Goal: Task Accomplishment & Management: Manage account settings

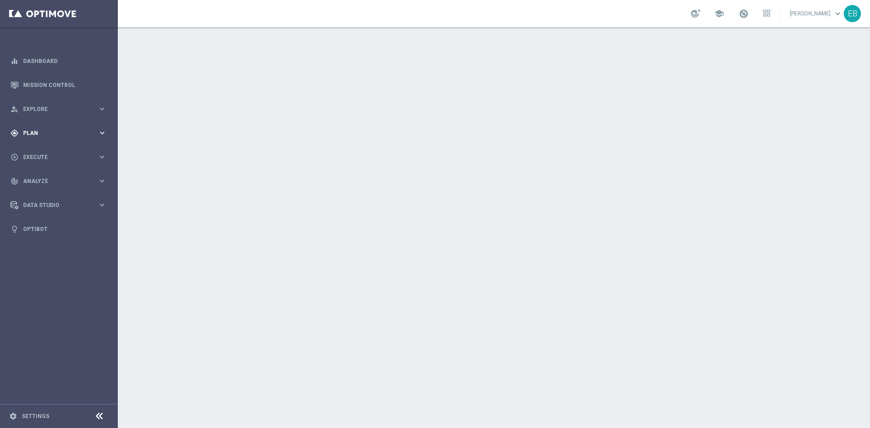
click at [67, 133] on span "Plan" at bounding box center [60, 132] width 75 height 5
click at [53, 181] on span "Templates" at bounding box center [56, 178] width 65 height 5
click at [57, 189] on link "Optimail" at bounding box center [61, 192] width 66 height 7
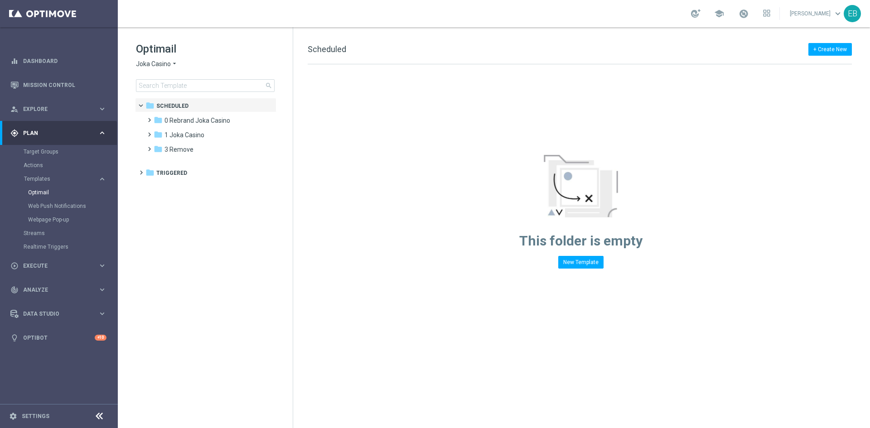
click at [164, 64] on span "Joka Casino" at bounding box center [153, 64] width 35 height 9
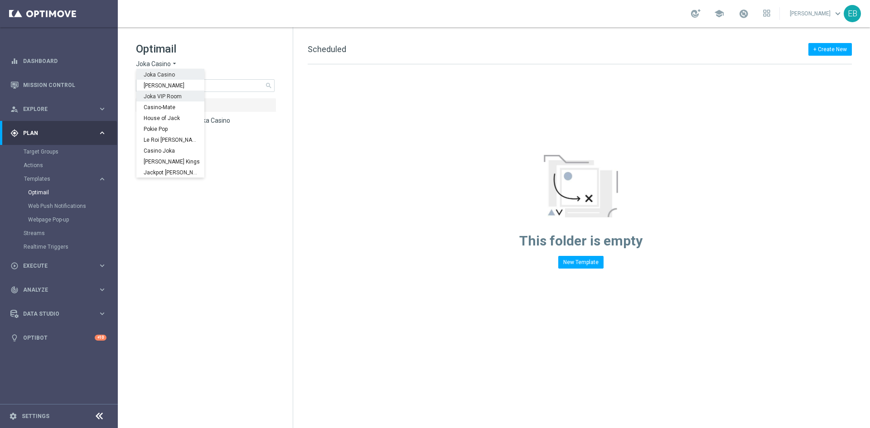
click at [0, 0] on span "Joka VIP Room" at bounding box center [0, 0] width 0 height 0
click at [199, 129] on div "folder 2 Extra Send more_vert" at bounding box center [209, 134] width 133 height 14
click at [185, 140] on div "folder 2 Extra Send" at bounding box center [206, 135] width 104 height 10
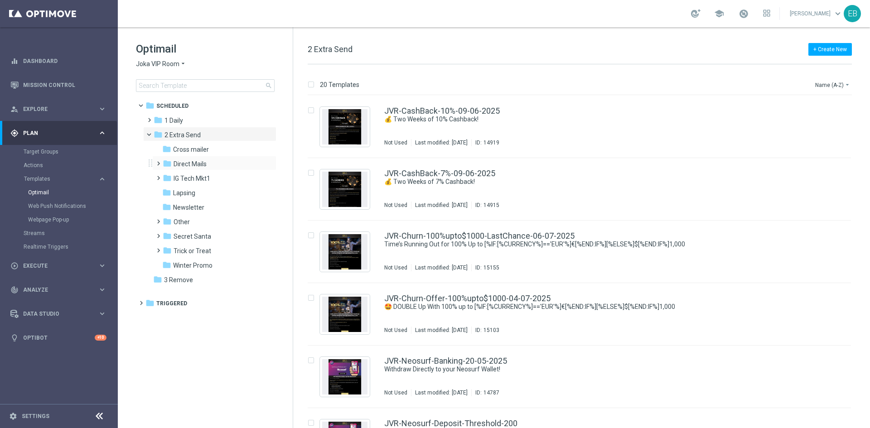
click at [202, 156] on div "folder Direct Mails more_vert" at bounding box center [214, 163] width 124 height 14
click at [207, 151] on span "Cross mailer" at bounding box center [191, 149] width 36 height 8
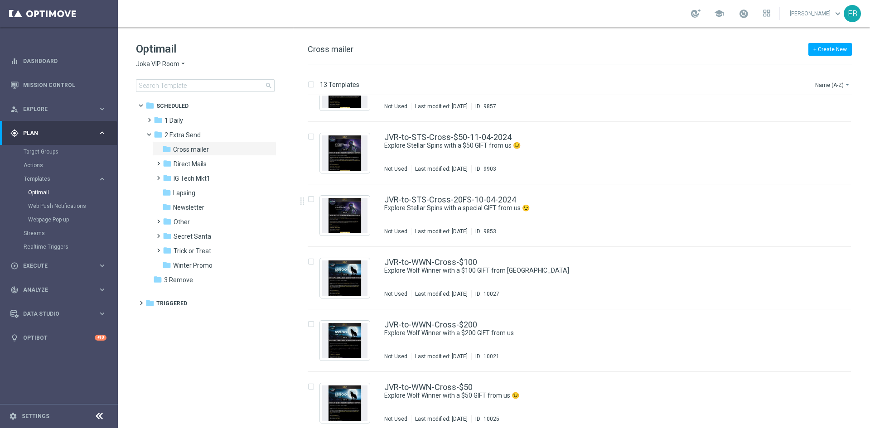
scroll to position [480, 0]
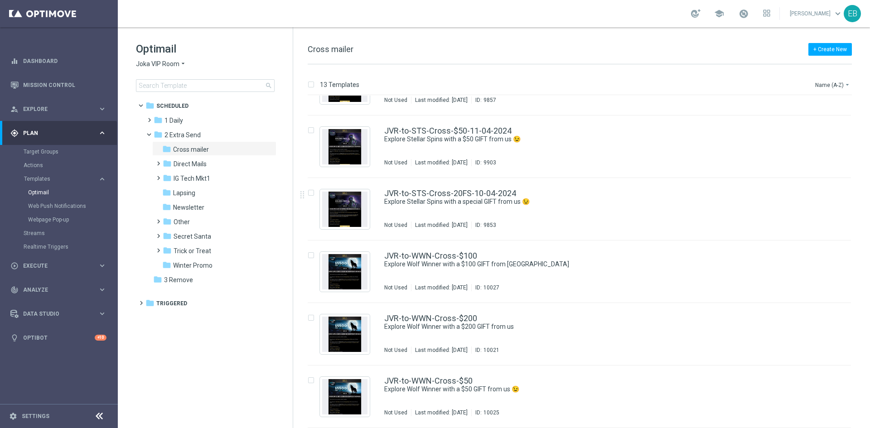
click at [161, 66] on span "Joka VIP Room" at bounding box center [157, 64] width 43 height 9
click at [161, 82] on div "[PERSON_NAME]" at bounding box center [170, 85] width 68 height 11
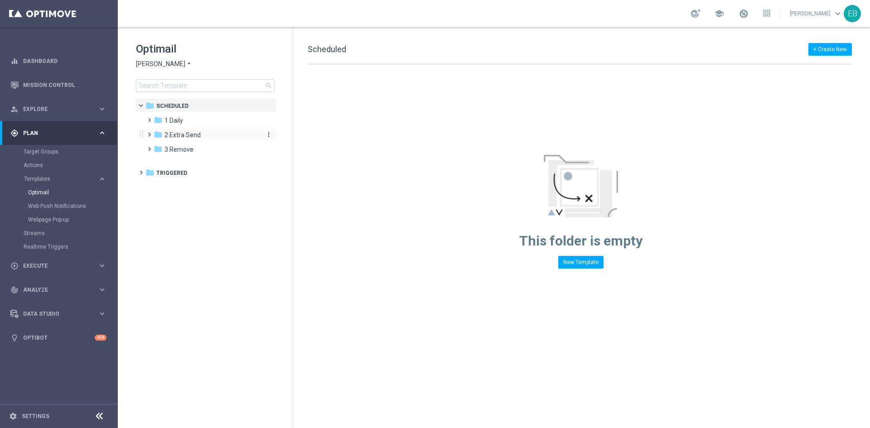
click at [193, 138] on span "2 Extra Send" at bounding box center [182, 135] width 36 height 8
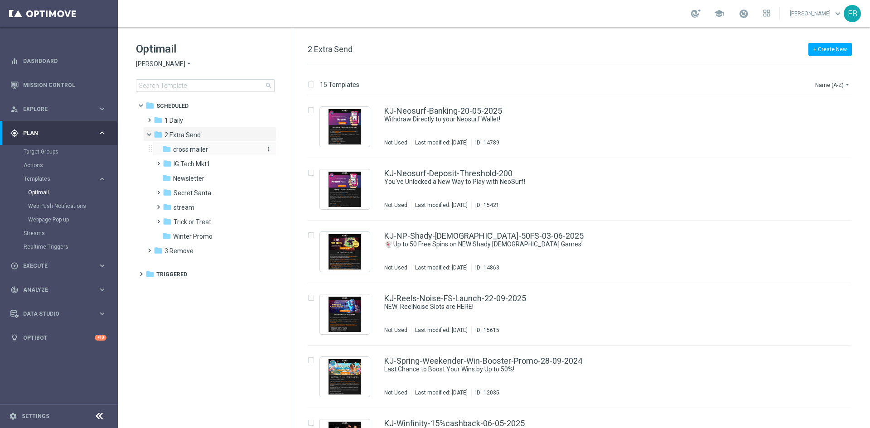
click at [211, 152] on div "folder cross mailer" at bounding box center [210, 150] width 97 height 10
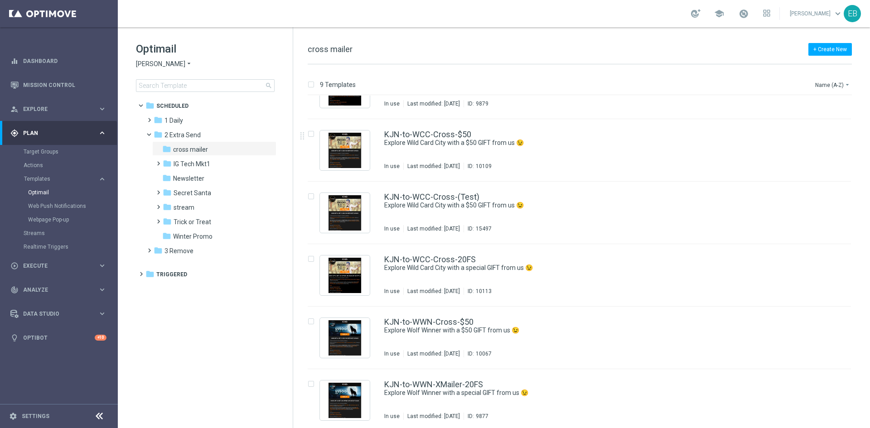
scroll to position [230, 0]
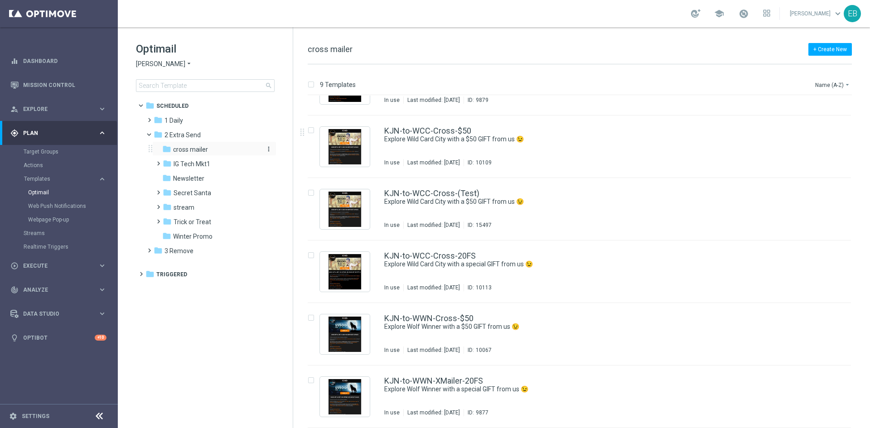
click at [269, 151] on icon "more_vert" at bounding box center [268, 148] width 7 height 7
click at [317, 153] on span "New Folder" at bounding box center [306, 150] width 28 height 7
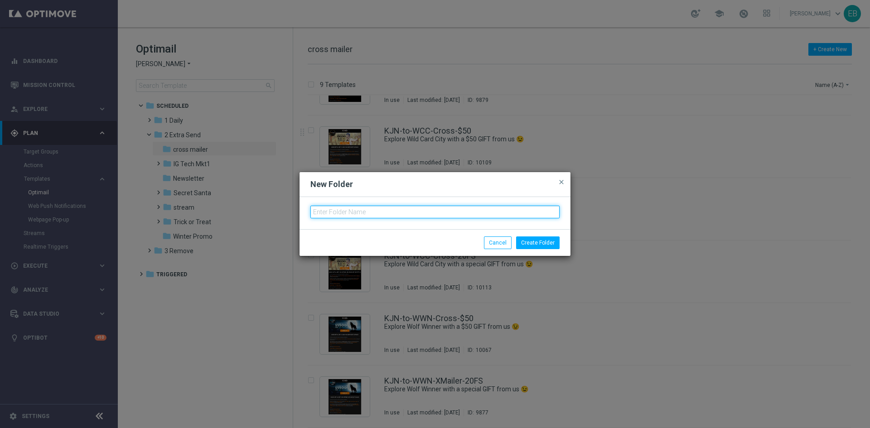
click at [358, 213] on input "text" at bounding box center [434, 212] width 249 height 13
type input "J"
type input "KJ TO JKR"
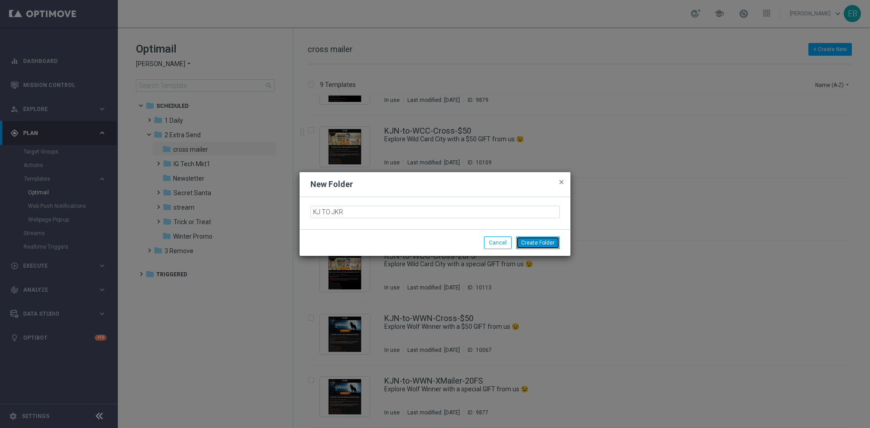
click at [531, 244] on button "Create Folder" at bounding box center [537, 243] width 43 height 13
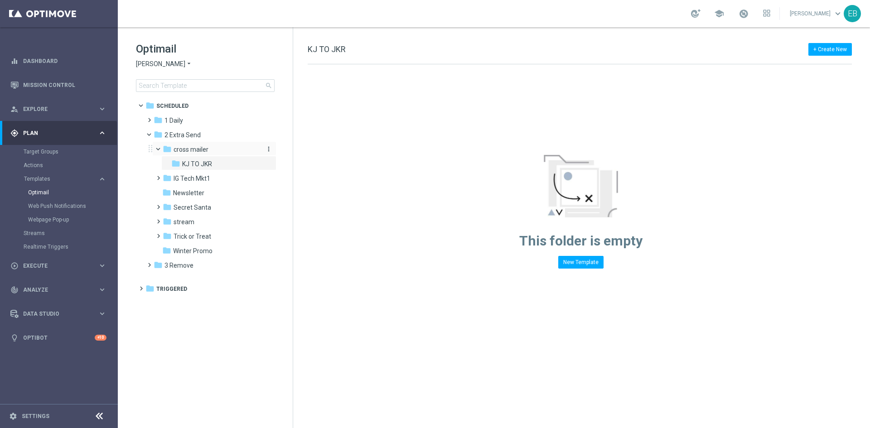
click at [200, 154] on div "folder cross mailer" at bounding box center [211, 150] width 97 height 10
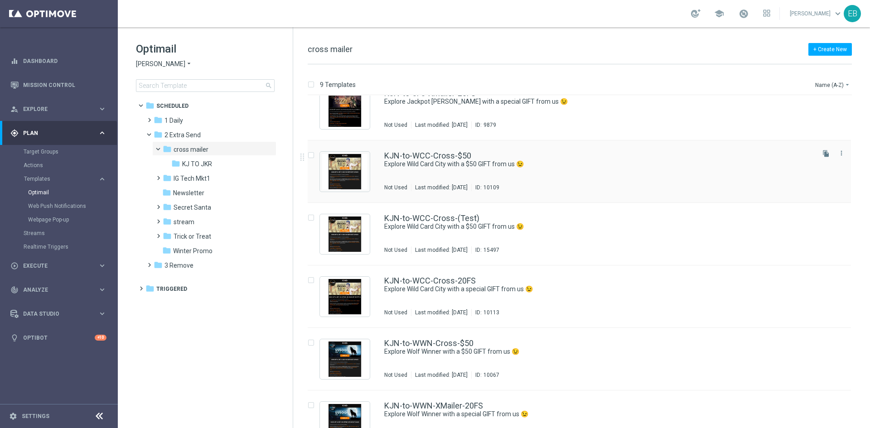
scroll to position [227, 0]
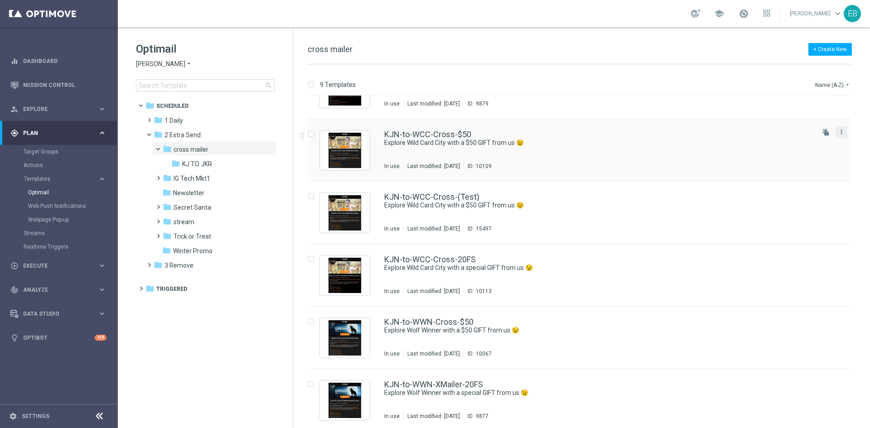
click at [838, 133] on icon "more_vert" at bounding box center [841, 131] width 7 height 7
click at [819, 156] on div "Copy To" at bounding box center [803, 154] width 55 height 6
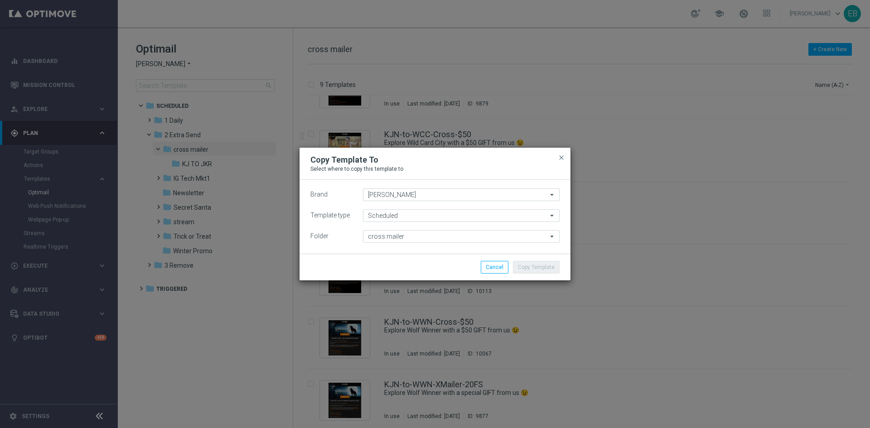
click at [407, 228] on div "Brand [PERSON_NAME] [PERSON_NAME] arrow_drop_down Drag here to set row groups D…" at bounding box center [434, 215] width 249 height 54
click at [394, 238] on input "cross mailer" at bounding box center [461, 236] width 197 height 13
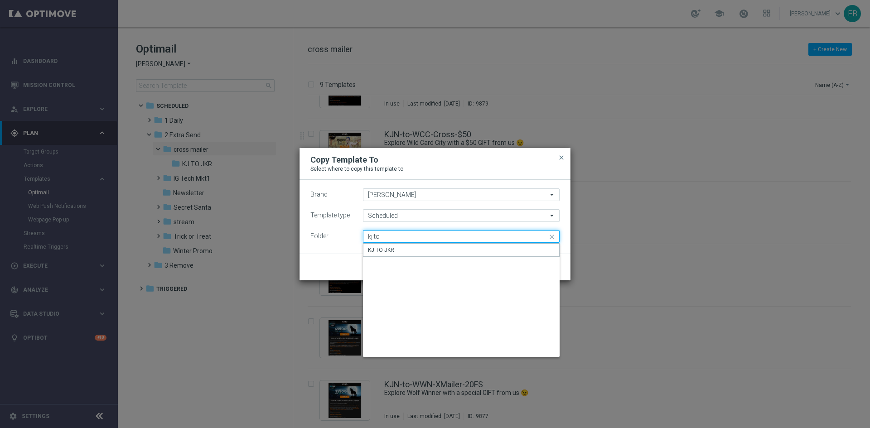
type input "KJ TO JKR"
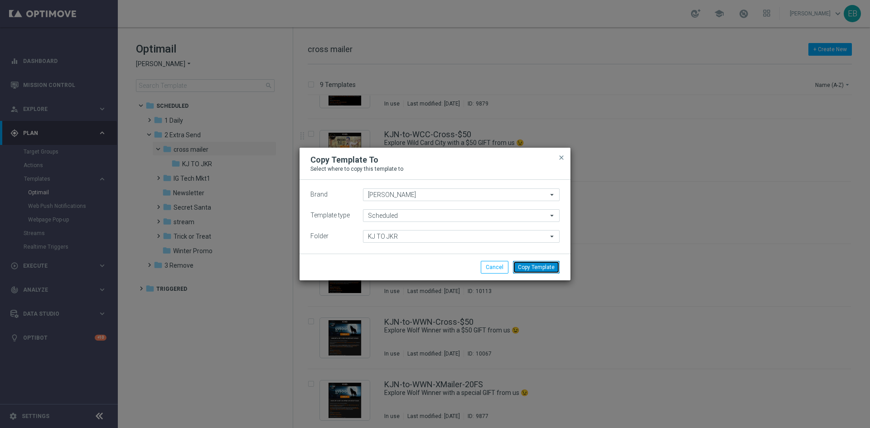
click at [522, 262] on button "Copy Template" at bounding box center [536, 267] width 47 height 13
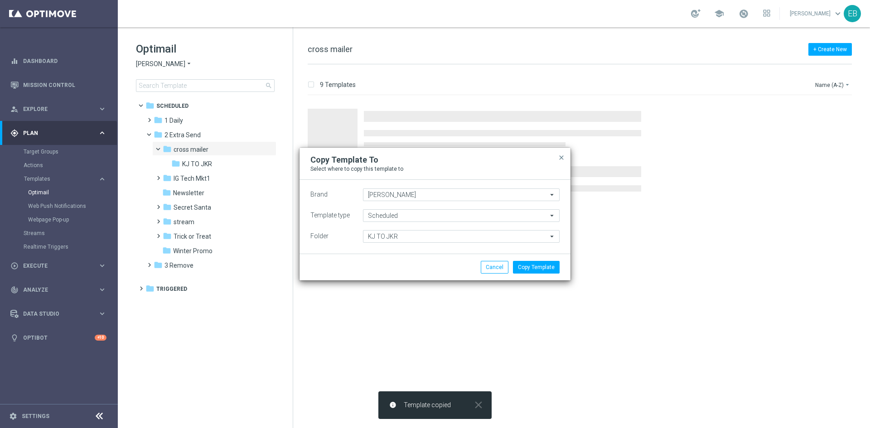
scroll to position [0, 0]
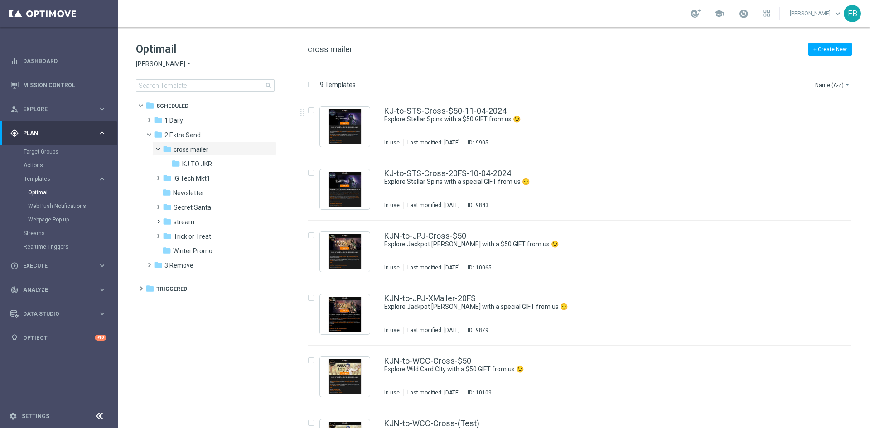
click at [148, 67] on span "[PERSON_NAME]" at bounding box center [160, 64] width 49 height 9
click at [0, 0] on span "Joka VIP Room" at bounding box center [0, 0] width 0 height 0
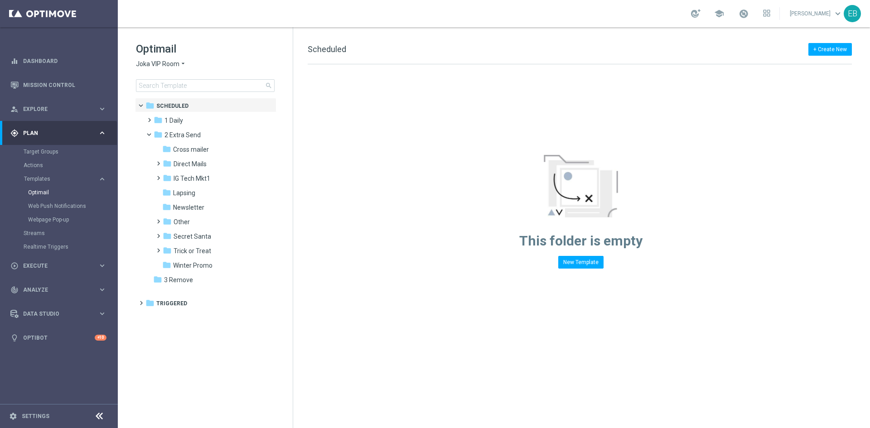
drag, startPoint x: 206, startPoint y: 148, endPoint x: 387, endPoint y: 103, distance: 185.7
click at [388, 103] on div "This folder is empty New Template" at bounding box center [580, 166] width 575 height 204
click at [268, 150] on icon "more_vert" at bounding box center [268, 148] width 7 height 7
click at [299, 150] on span "New Folder" at bounding box center [306, 150] width 28 height 7
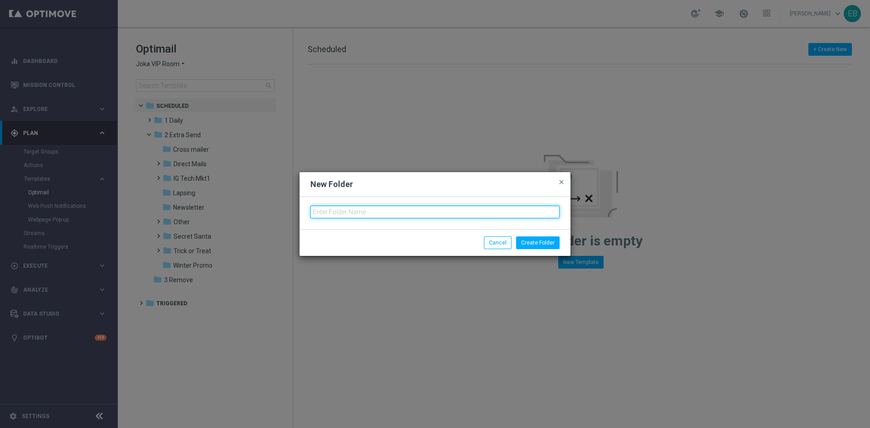
click at [350, 210] on input "text" at bounding box center [434, 212] width 249 height 13
type input "JVR TO JKR"
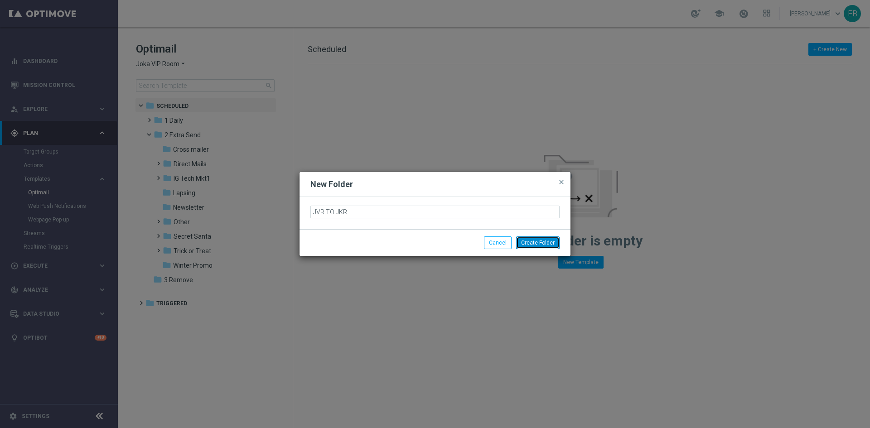
click at [544, 240] on button "Create Folder" at bounding box center [537, 243] width 43 height 13
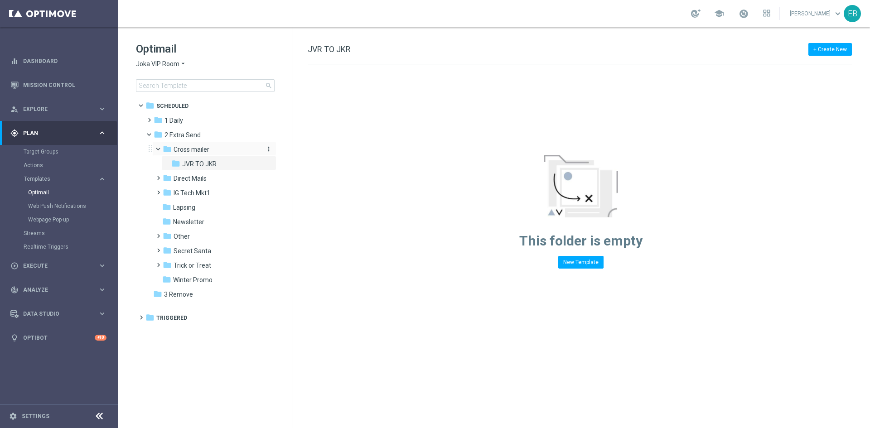
click at [204, 148] on span "Cross mailer" at bounding box center [192, 149] width 36 height 8
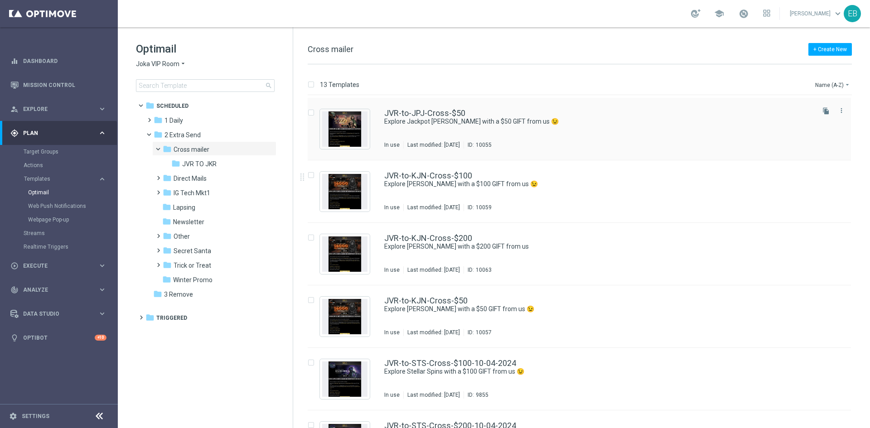
scroll to position [136, 0]
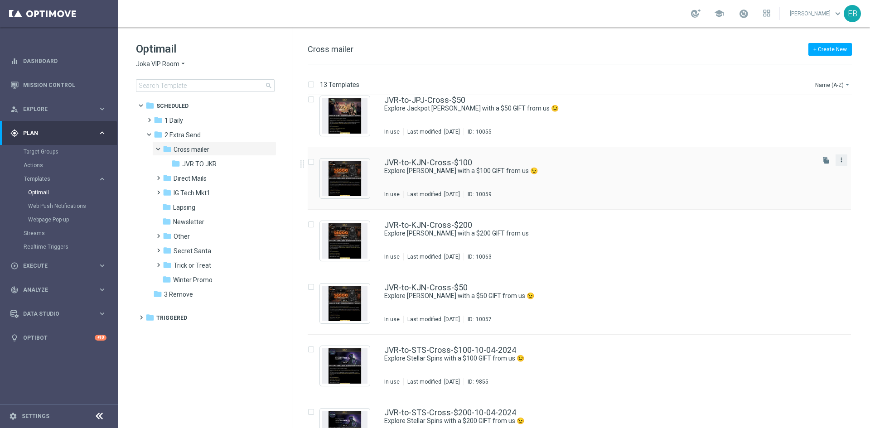
click at [840, 163] on icon "more_vert" at bounding box center [841, 159] width 7 height 7
click at [799, 179] on div "drive_file_move Copy To" at bounding box center [799, 182] width 72 height 13
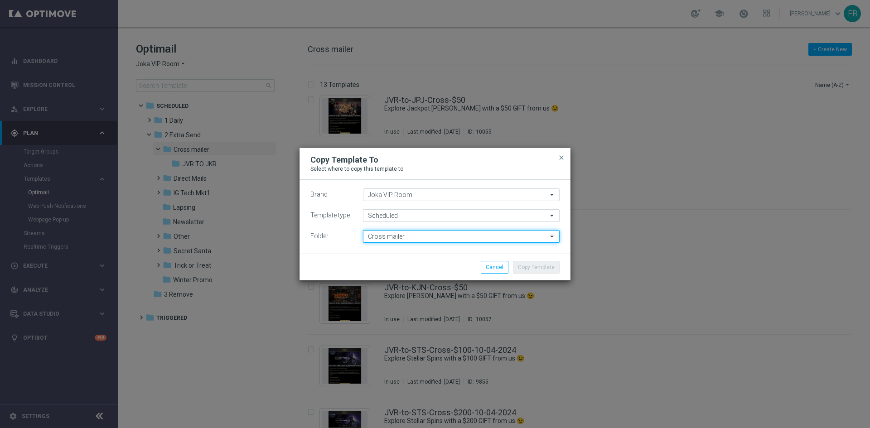
click at [414, 236] on input "Cross mailer" at bounding box center [461, 236] width 197 height 13
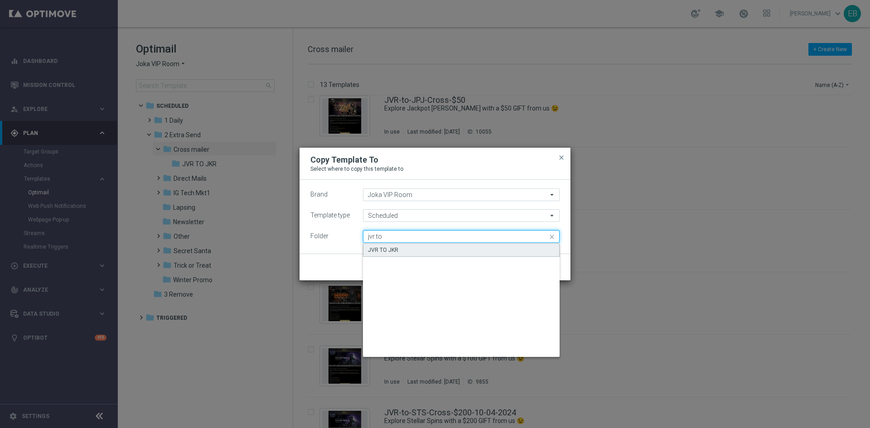
type input "JVR TO JKR"
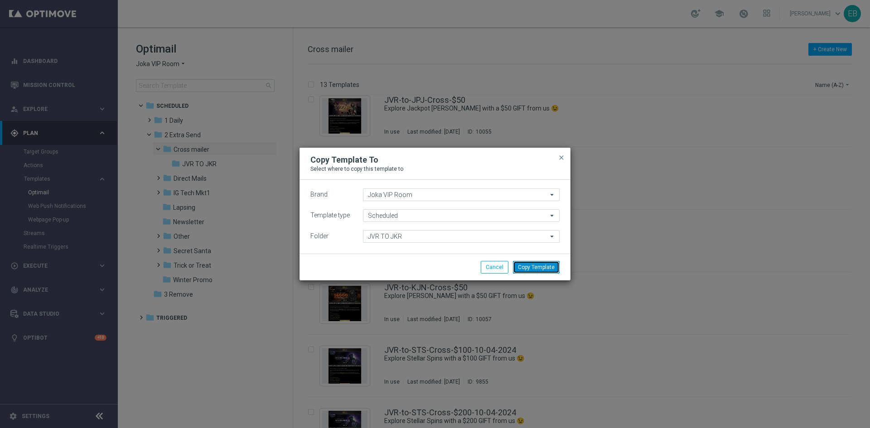
click at [549, 266] on button "Copy Template" at bounding box center [536, 267] width 47 height 13
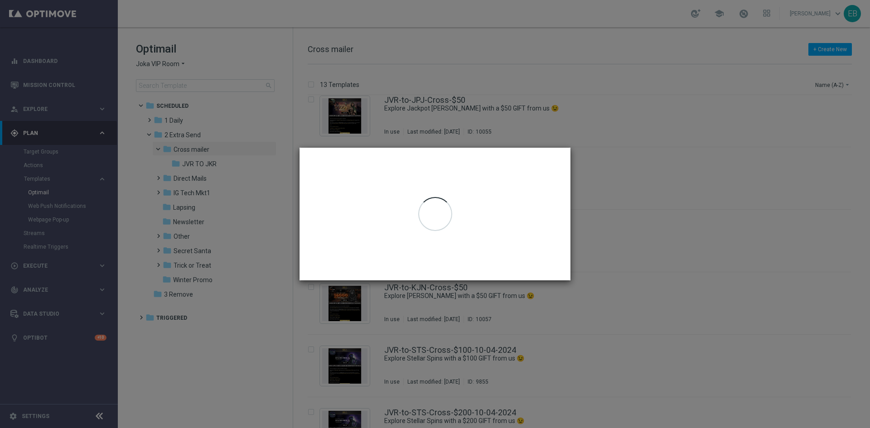
scroll to position [0, 0]
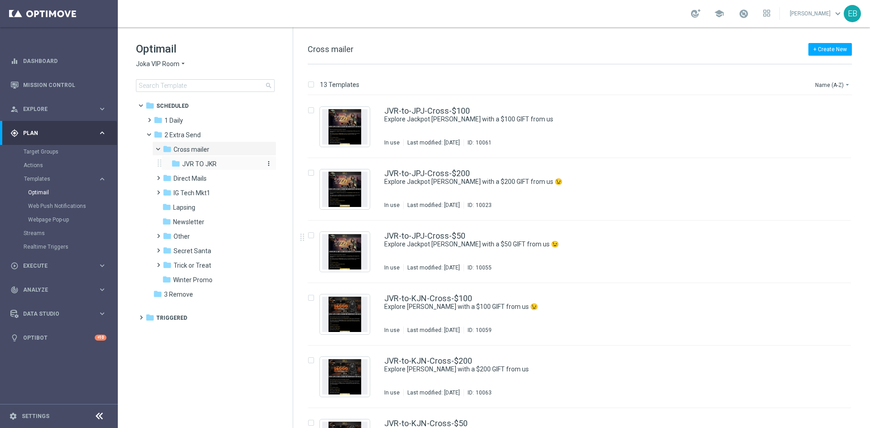
click at [226, 168] on div "folder JVR TO JKR" at bounding box center [215, 164] width 89 height 10
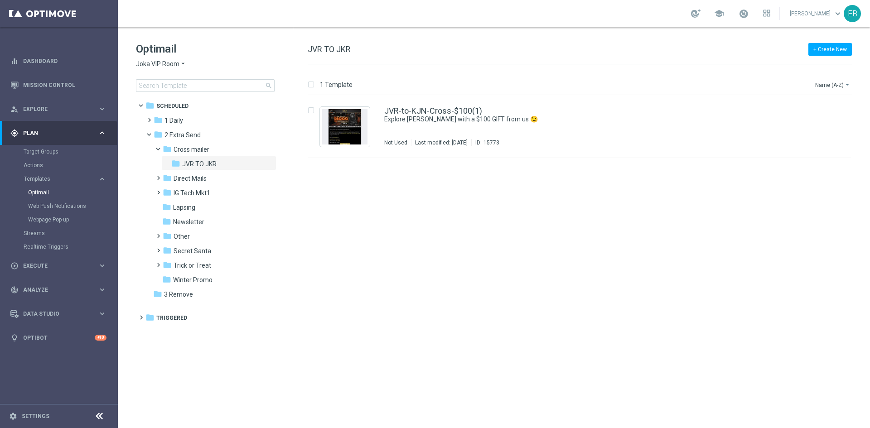
click at [161, 56] on h1 "Optimail" at bounding box center [205, 49] width 139 height 14
click at [138, 65] on span "Joka VIP Room" at bounding box center [157, 64] width 43 height 9
click at [0, 0] on span "[PERSON_NAME] Kings" at bounding box center [0, 0] width 0 height 0
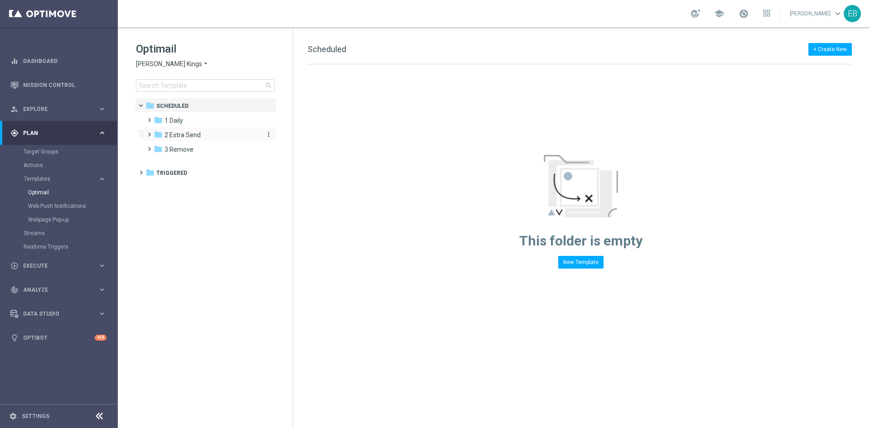
click at [193, 134] on span "2 Extra Send" at bounding box center [182, 135] width 36 height 8
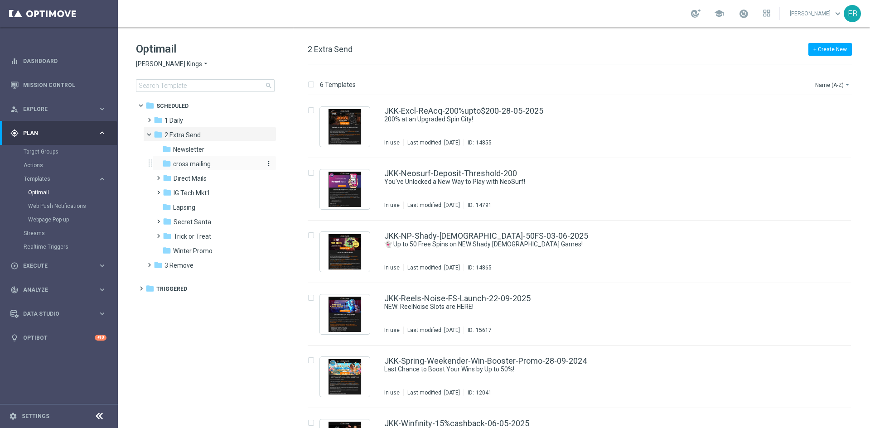
click at [227, 168] on div "folder cross mailing" at bounding box center [210, 164] width 97 height 10
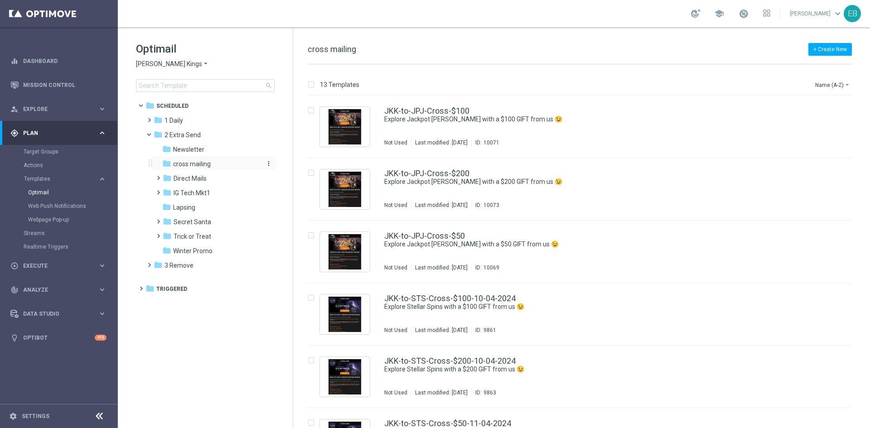
click at [267, 163] on icon "more_vert" at bounding box center [268, 163] width 7 height 7
click at [297, 162] on button "create_new_folder New Folder" at bounding box center [307, 165] width 59 height 11
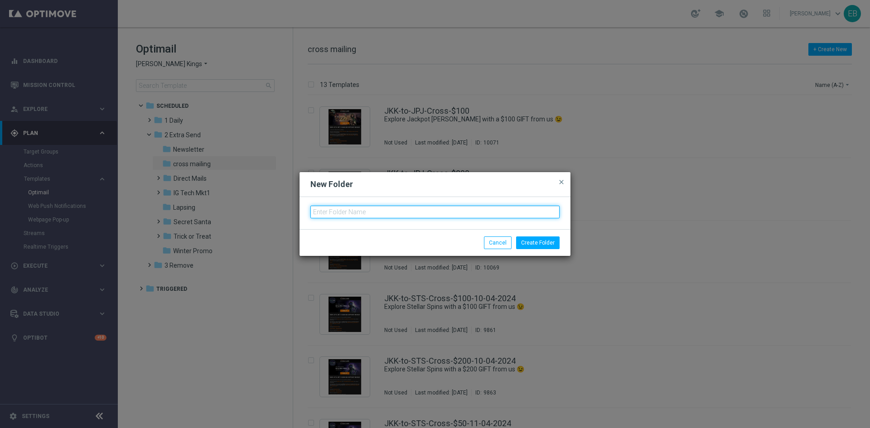
click at [328, 211] on input "text" at bounding box center [434, 212] width 249 height 13
type input "JKK TO JKR"
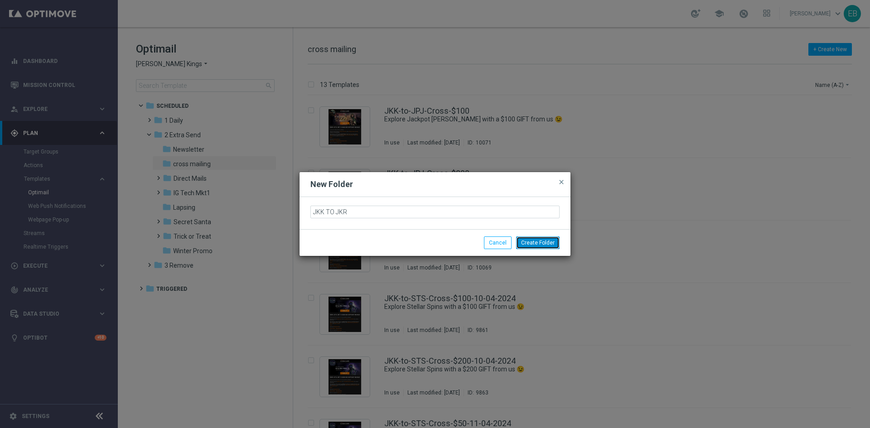
click at [524, 245] on button "Create Folder" at bounding box center [537, 243] width 43 height 13
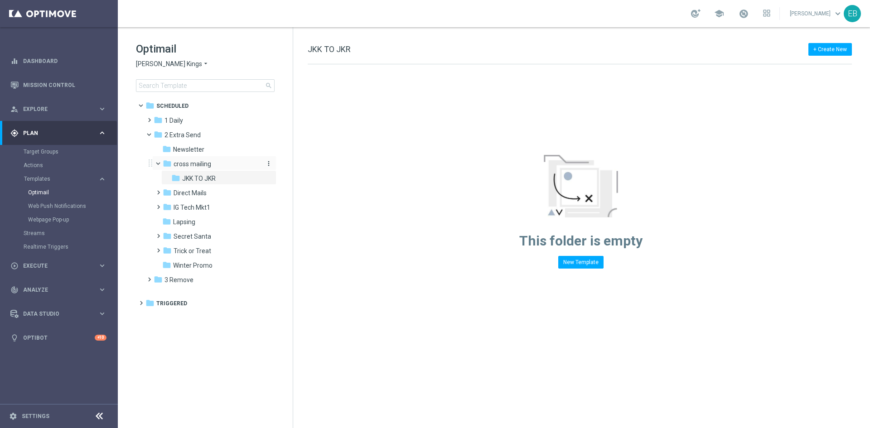
click at [196, 166] on span "cross mailing" at bounding box center [193, 164] width 38 height 8
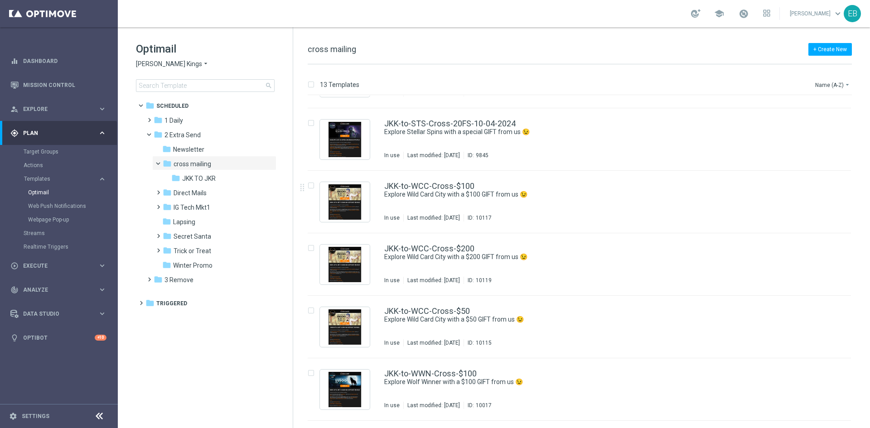
scroll to position [408, 0]
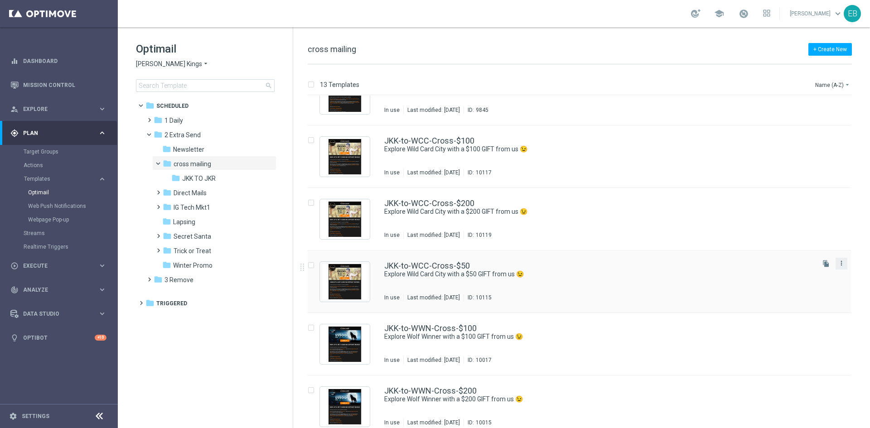
click at [840, 265] on icon "more_vert" at bounding box center [841, 263] width 7 height 7
click at [793, 281] on div "drive_file_move Copy To" at bounding box center [799, 286] width 72 height 13
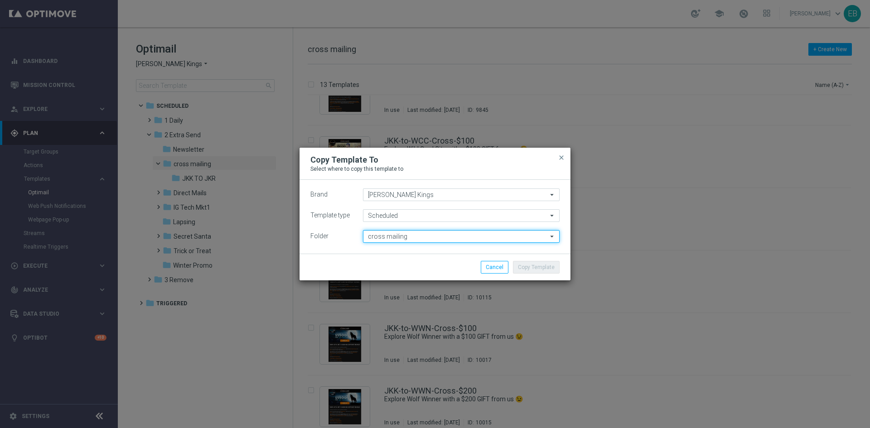
click at [397, 240] on input "cross mailing" at bounding box center [461, 236] width 197 height 13
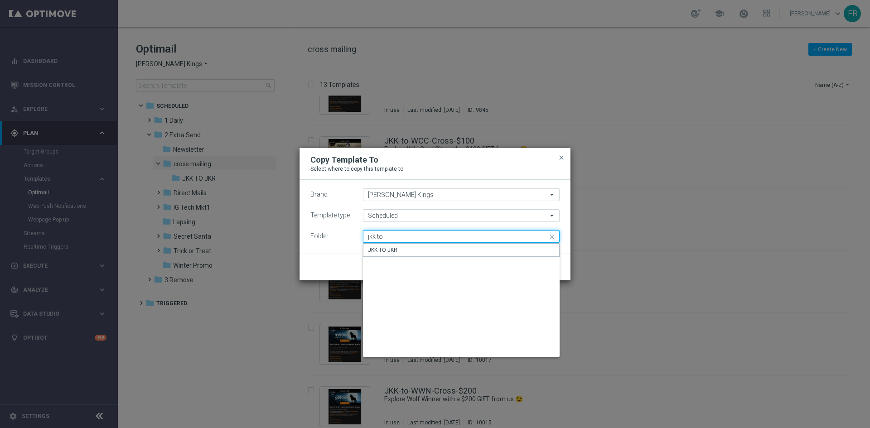
type input "JKK TO JKR"
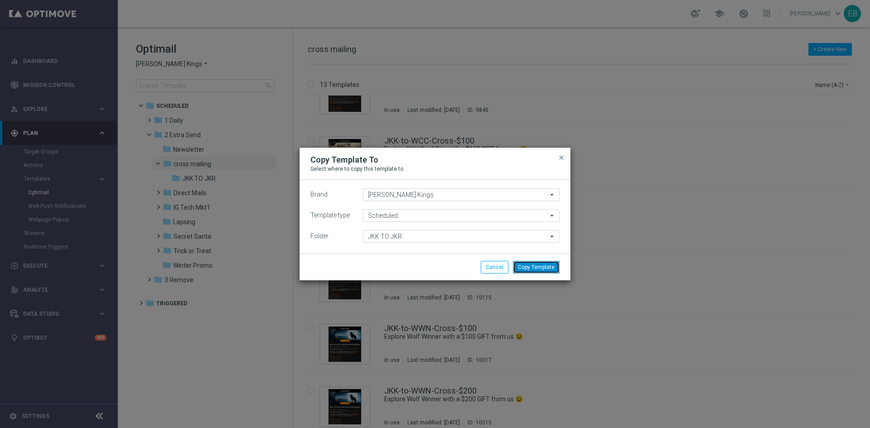
click at [534, 270] on button "Copy Template" at bounding box center [536, 267] width 47 height 13
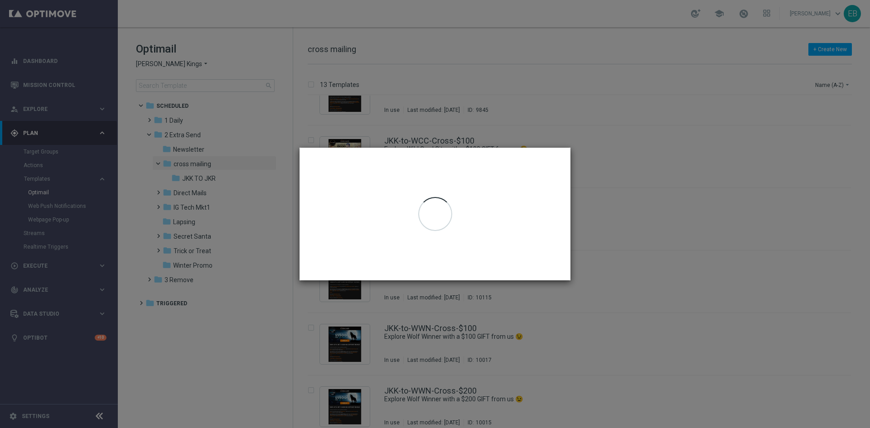
scroll to position [0, 0]
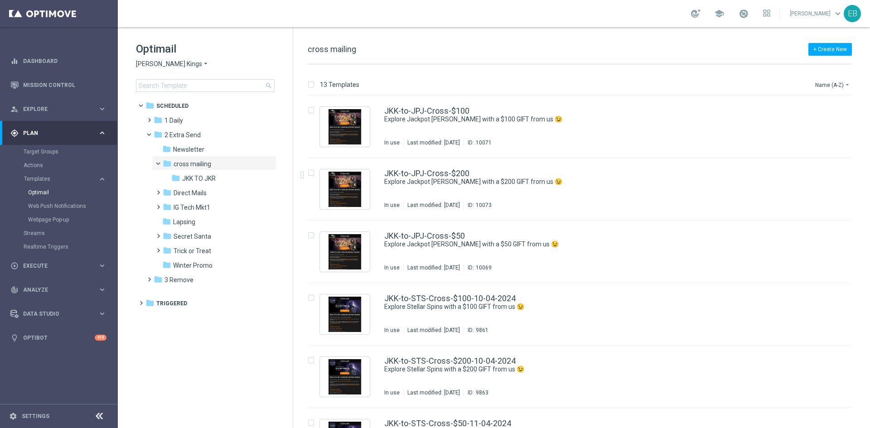
click at [167, 65] on span "[PERSON_NAME] Kings" at bounding box center [169, 64] width 66 height 9
click at [0, 0] on span "Jackpot [PERSON_NAME]" at bounding box center [0, 0] width 0 height 0
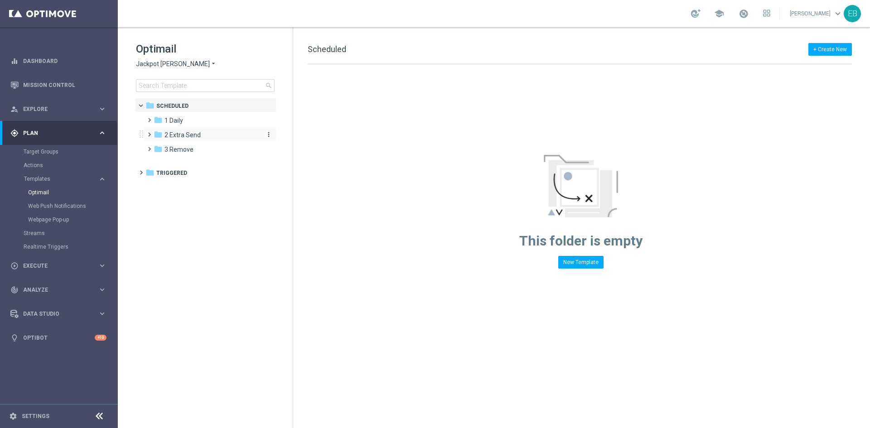
click at [186, 131] on span "2 Extra Send" at bounding box center [182, 135] width 36 height 8
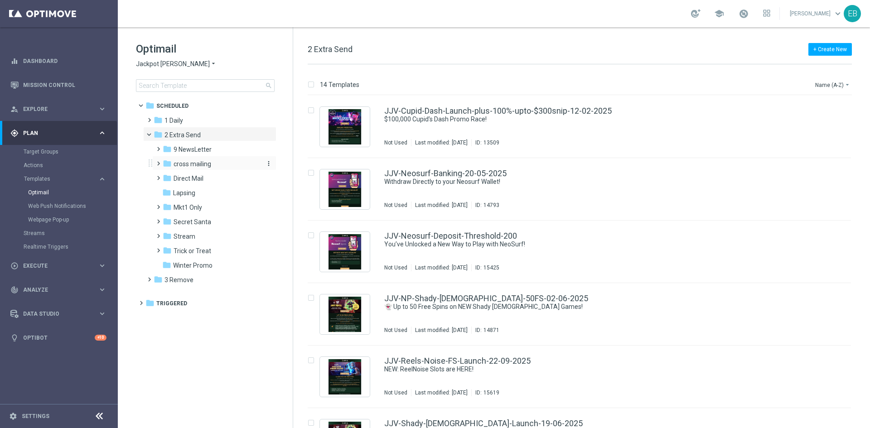
click at [201, 159] on div "folder cross mailing" at bounding box center [211, 164] width 97 height 10
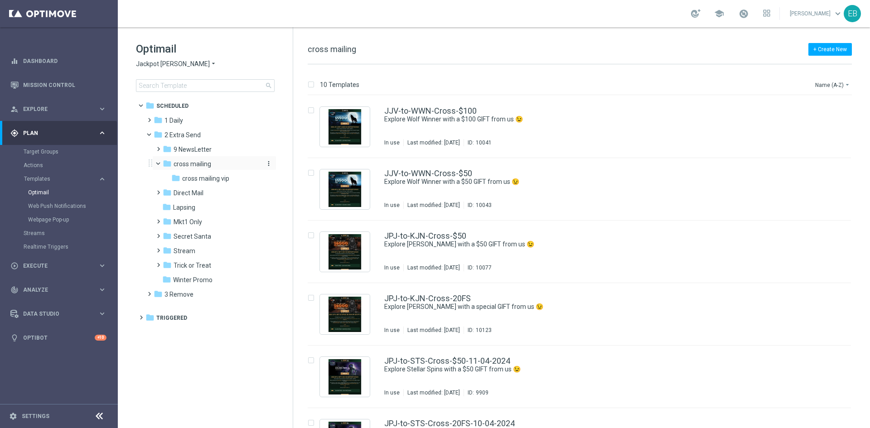
click at [271, 164] on icon "more_vert" at bounding box center [268, 163] width 7 height 7
click at [312, 166] on span "New Folder" at bounding box center [306, 165] width 28 height 7
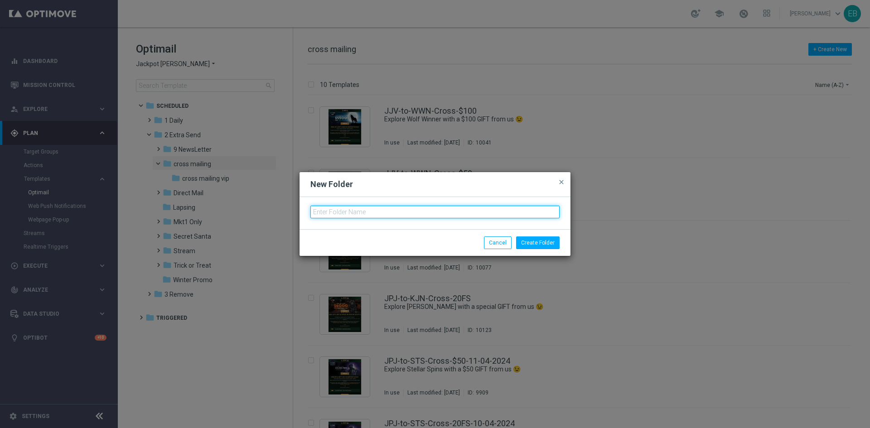
click at [332, 209] on input "text" at bounding box center [434, 212] width 249 height 13
type input "JPJ TO JKR"
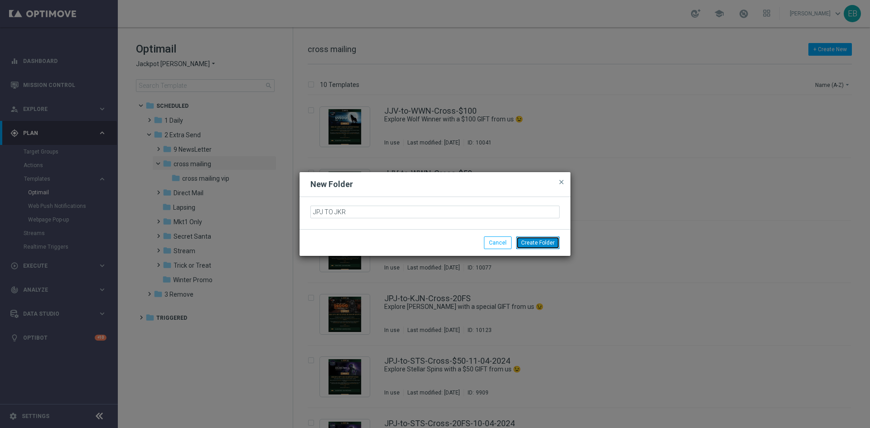
click at [522, 242] on button "Create Folder" at bounding box center [537, 243] width 43 height 13
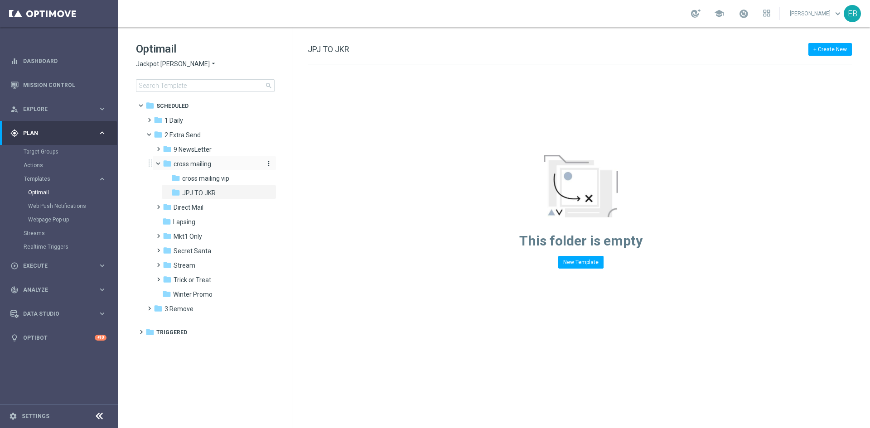
click at [268, 164] on icon "more_vert" at bounding box center [268, 163] width 7 height 7
click at [314, 162] on button "create_new_folder New Folder" at bounding box center [307, 165] width 59 height 11
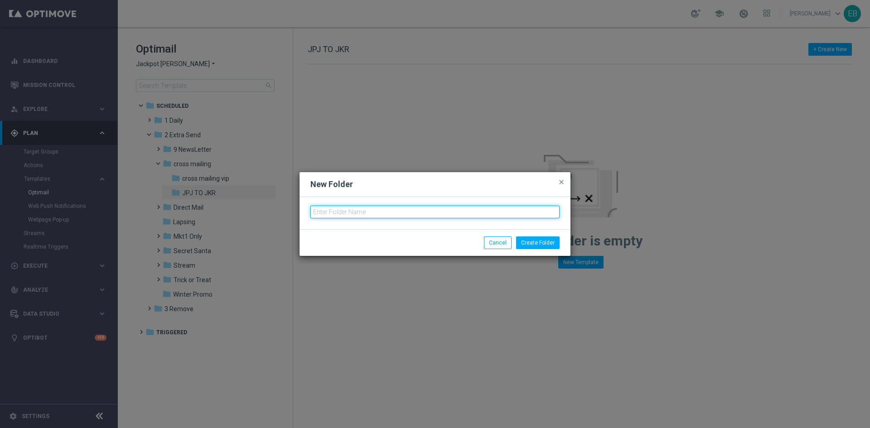
click at [330, 211] on input "text" at bounding box center [434, 212] width 249 height 13
type input "JJV to JKR"
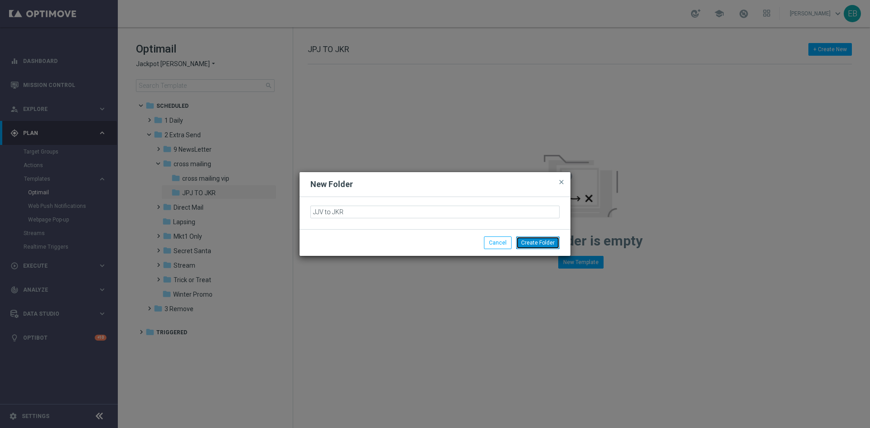
click at [544, 245] on button "Create Folder" at bounding box center [537, 243] width 43 height 13
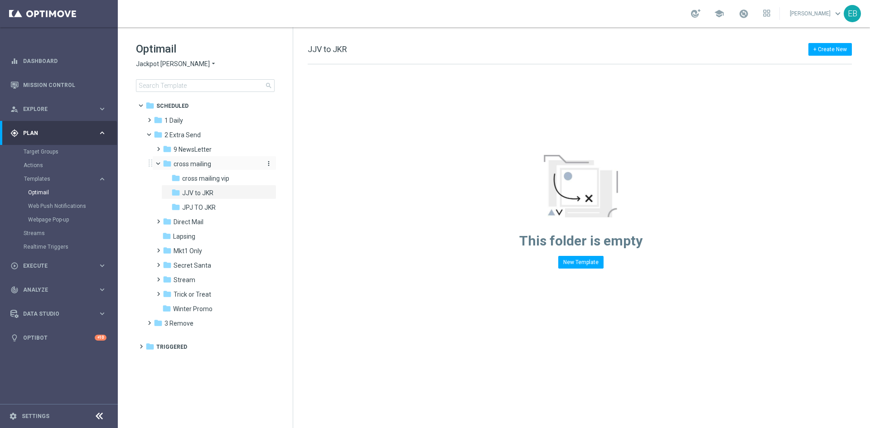
click at [234, 169] on div "folder cross mailing" at bounding box center [211, 164] width 97 height 10
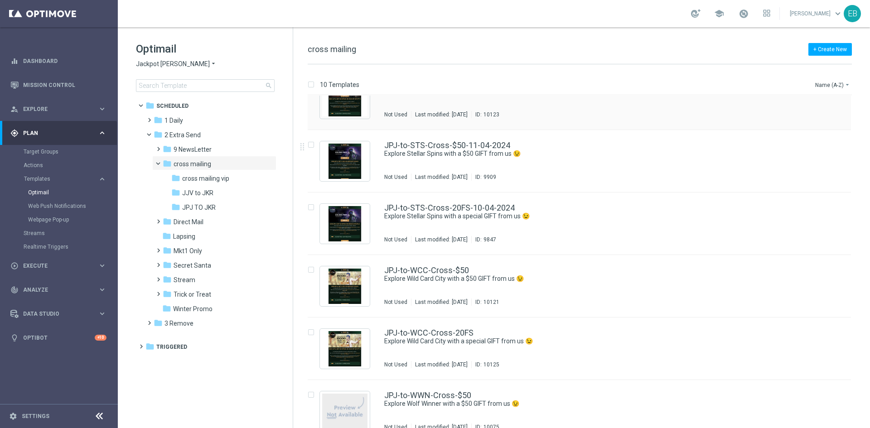
scroll to position [227, 0]
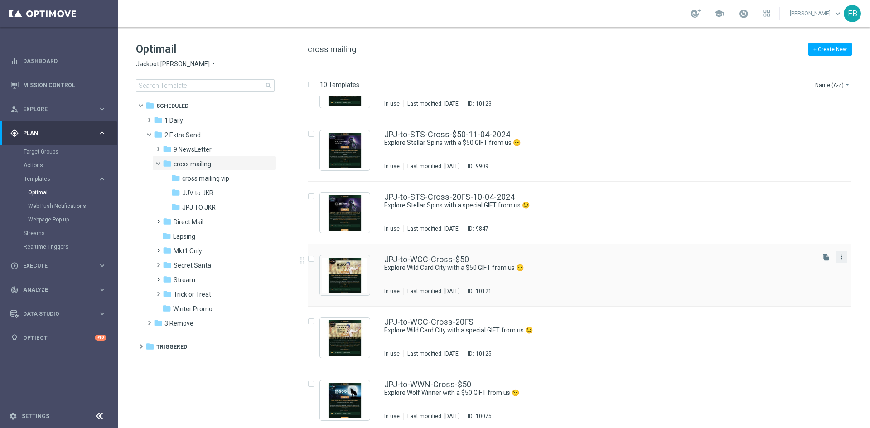
click at [839, 257] on icon "more_vert" at bounding box center [841, 256] width 7 height 7
click at [791, 276] on span "Copy To" at bounding box center [786, 279] width 20 height 6
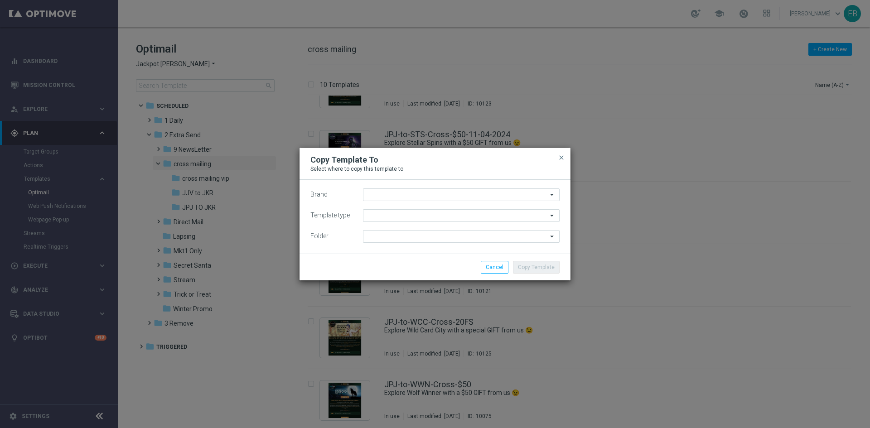
type input "Jackpot [PERSON_NAME]"
type input "Scheduled"
type input "cross mailing"
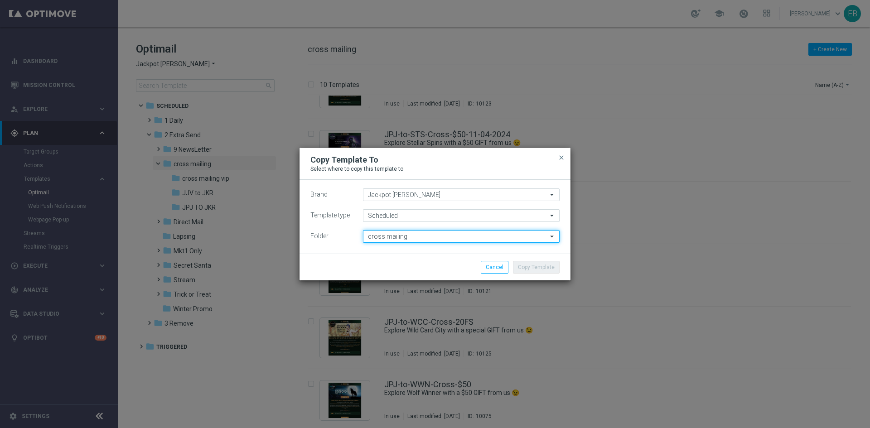
click at [405, 237] on input "cross mailing" at bounding box center [461, 236] width 197 height 13
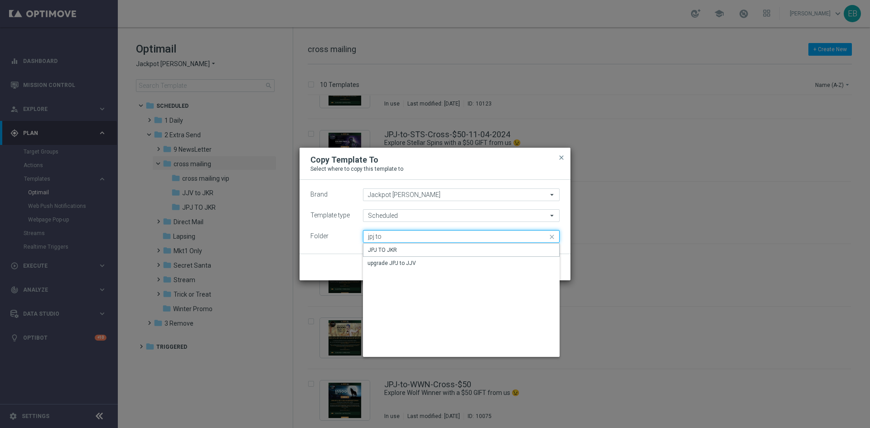
type input "JPJ TO JKR"
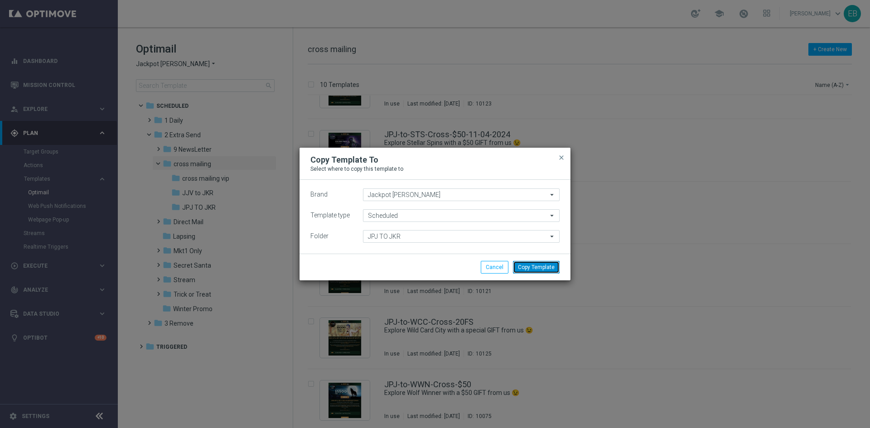
click at [525, 268] on button "Copy Template" at bounding box center [536, 267] width 47 height 13
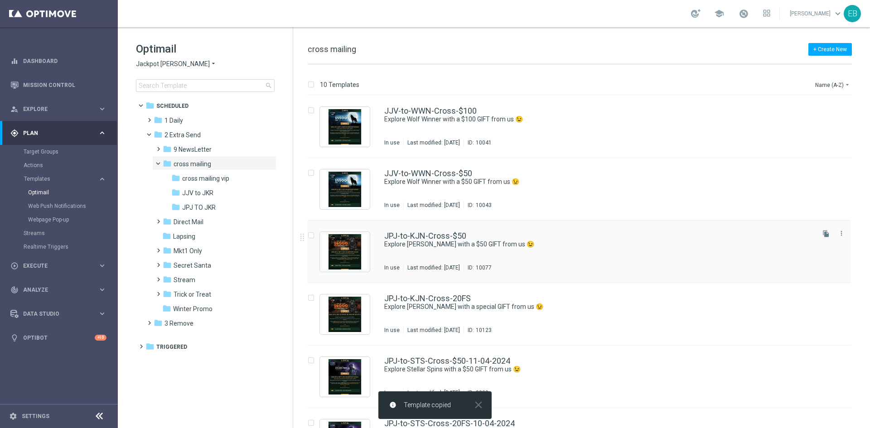
scroll to position [45, 0]
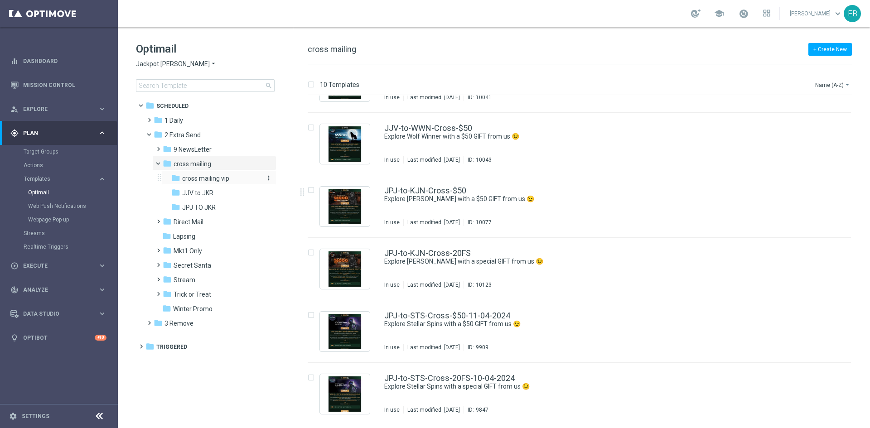
click at [213, 174] on div "folder cross mailing vip" at bounding box center [215, 179] width 89 height 10
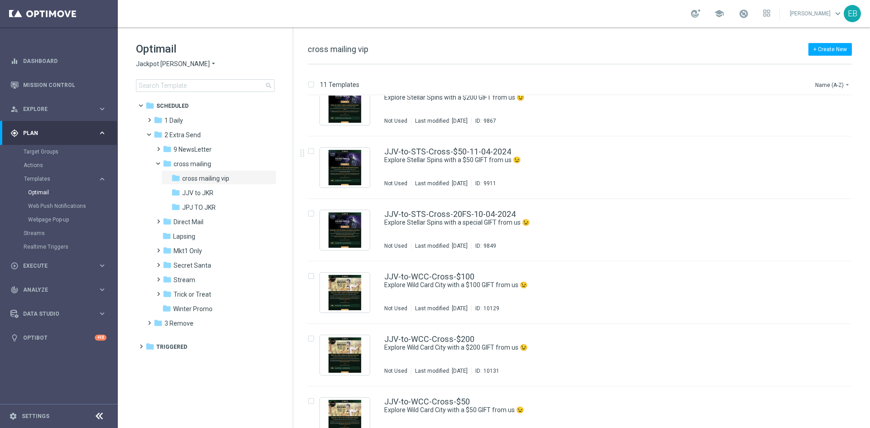
scroll to position [317, 0]
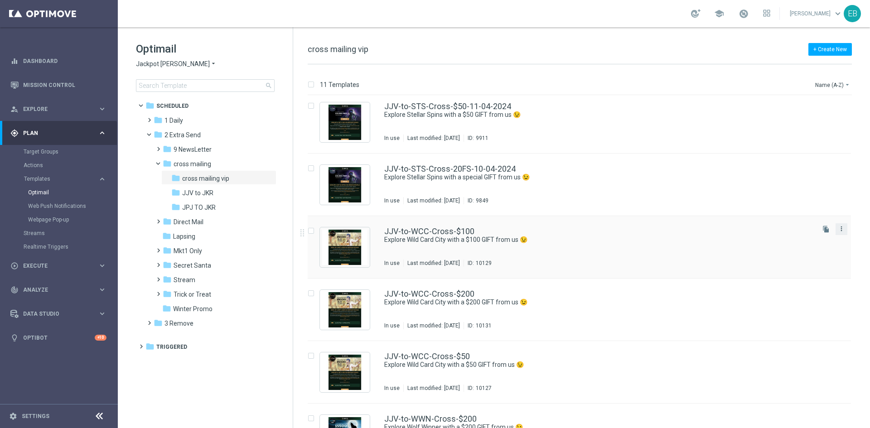
click at [839, 231] on icon "more_vert" at bounding box center [841, 228] width 7 height 7
click at [795, 256] on div "drive_file_move Copy To" at bounding box center [799, 251] width 72 height 13
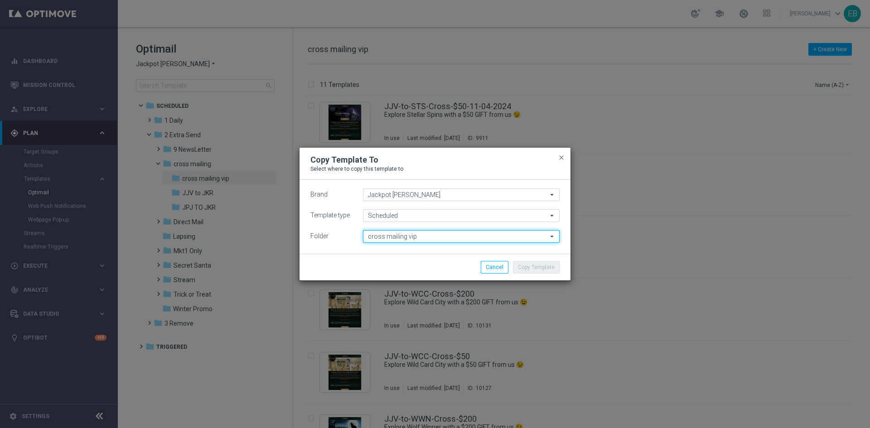
click at [398, 237] on input "cross mailing vip" at bounding box center [461, 236] width 197 height 13
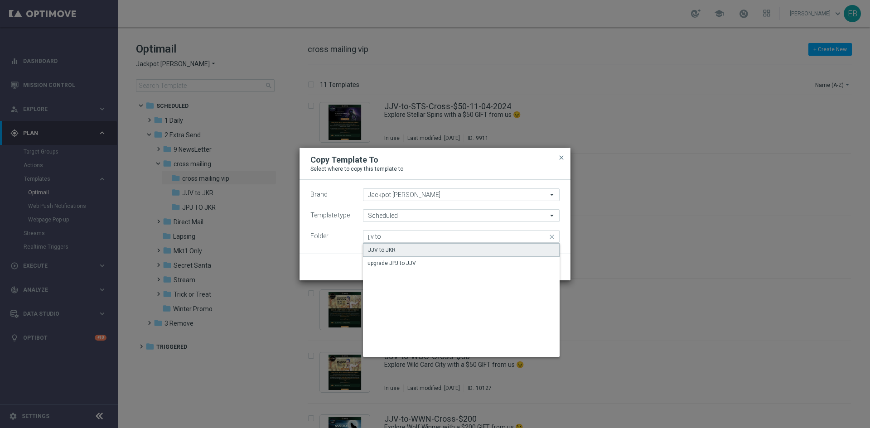
click at [453, 250] on div "JJV to JKR" at bounding box center [461, 250] width 197 height 14
type input "JJV to JKR"
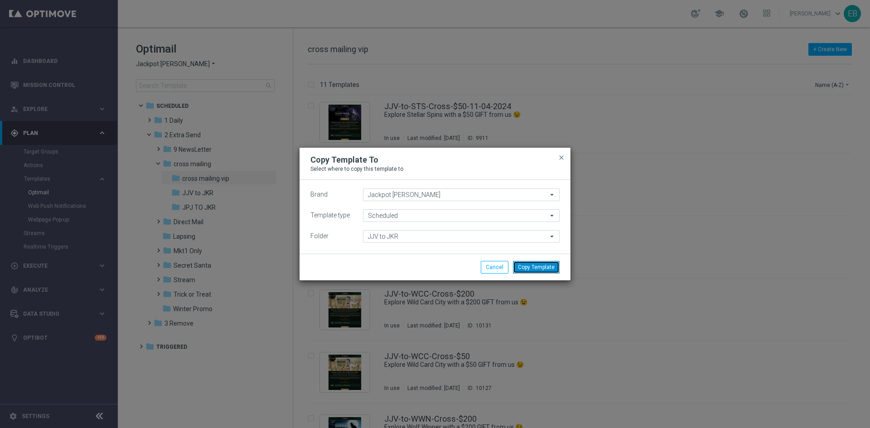
click at [534, 262] on button "Copy Template" at bounding box center [536, 267] width 47 height 13
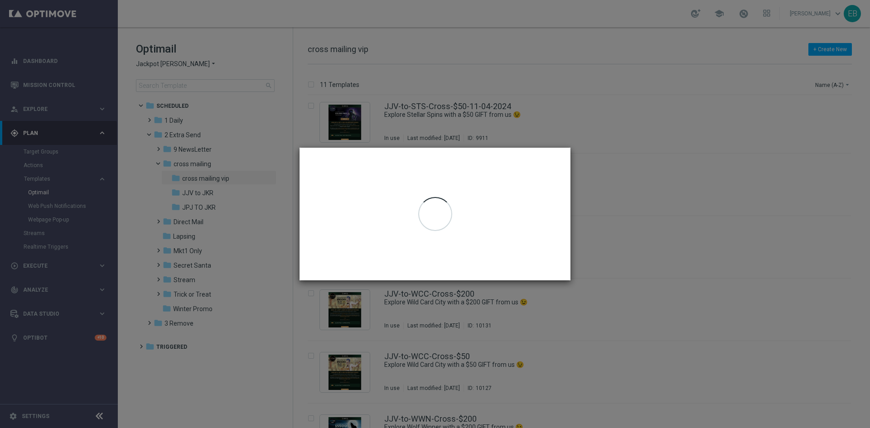
scroll to position [0, 0]
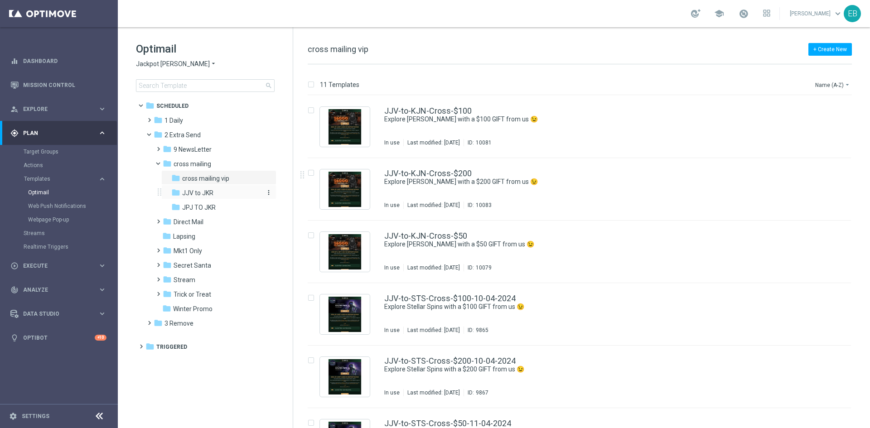
click at [206, 196] on span "JJV to JKR" at bounding box center [197, 193] width 31 height 8
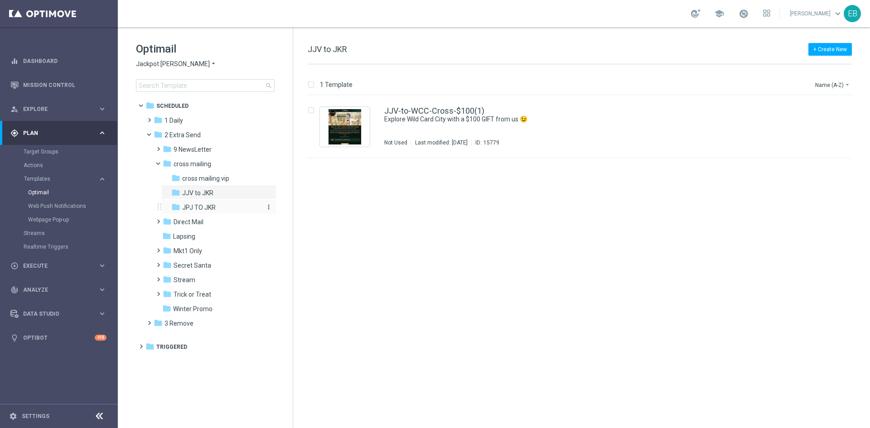
click at [212, 209] on span "JPJ TO JKR" at bounding box center [199, 207] width 34 height 8
click at [159, 67] on span "Jackpot [PERSON_NAME]" at bounding box center [173, 64] width 74 height 9
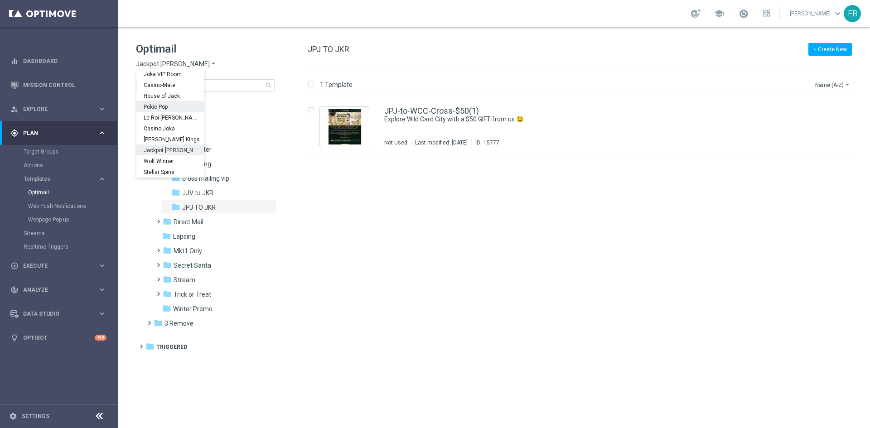
scroll to position [33, 0]
click at [179, 155] on div "Wolf Winner" at bounding box center [170, 150] width 68 height 11
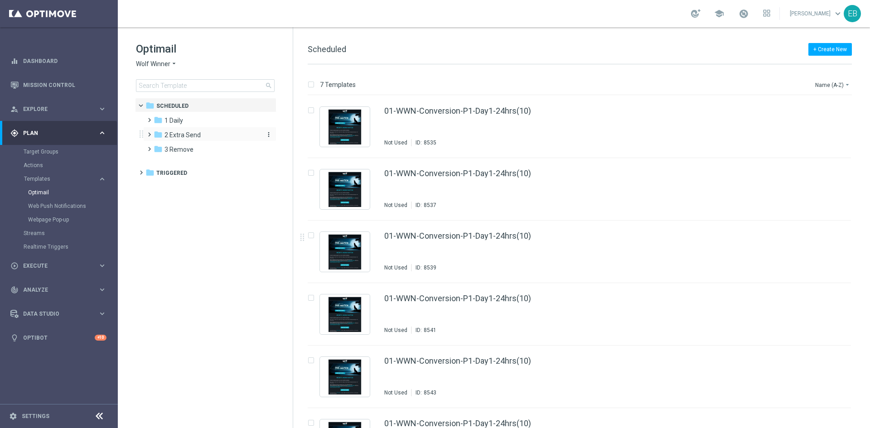
click at [203, 138] on div "folder 2 Extra Send" at bounding box center [206, 135] width 104 height 10
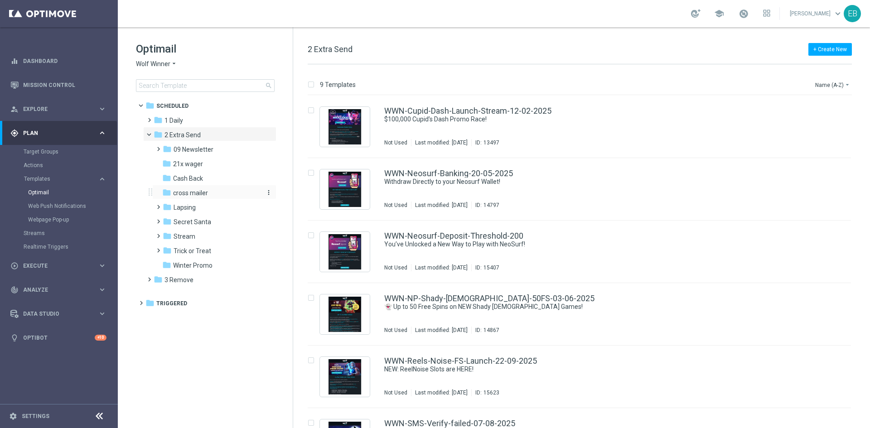
click at [269, 193] on icon "more_vert" at bounding box center [268, 192] width 7 height 7
click at [293, 195] on span "New Folder" at bounding box center [306, 194] width 28 height 7
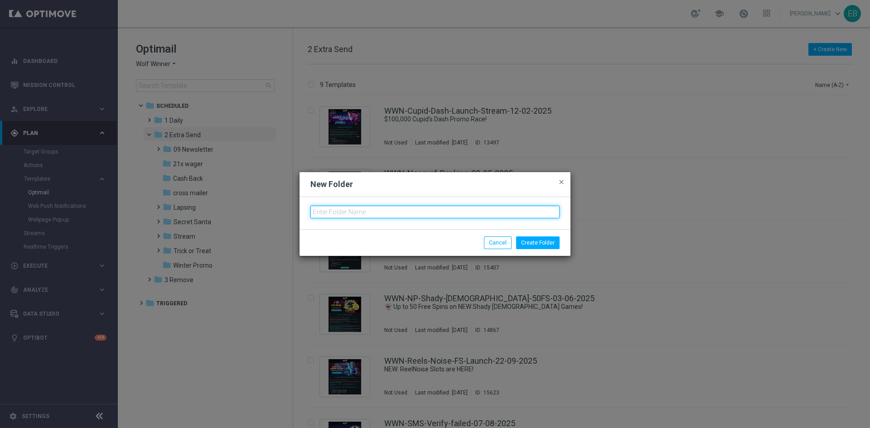
click at [360, 208] on input "text" at bounding box center [434, 212] width 249 height 13
type input "WWN to JKR"
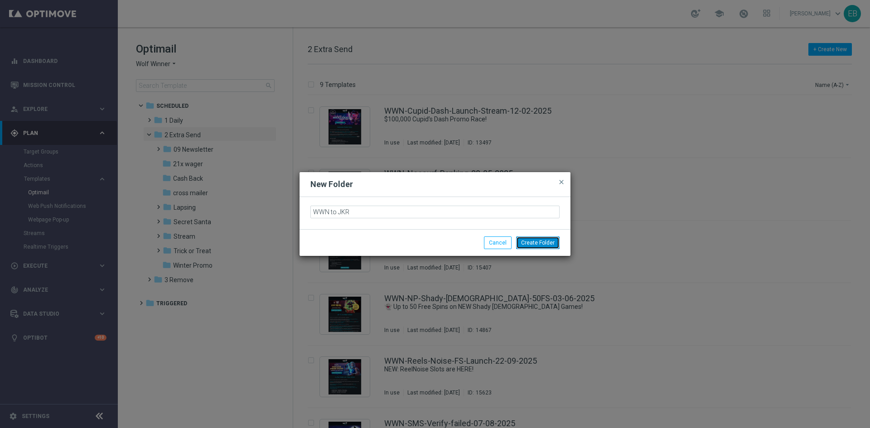
click at [527, 239] on button "Create Folder" at bounding box center [537, 243] width 43 height 13
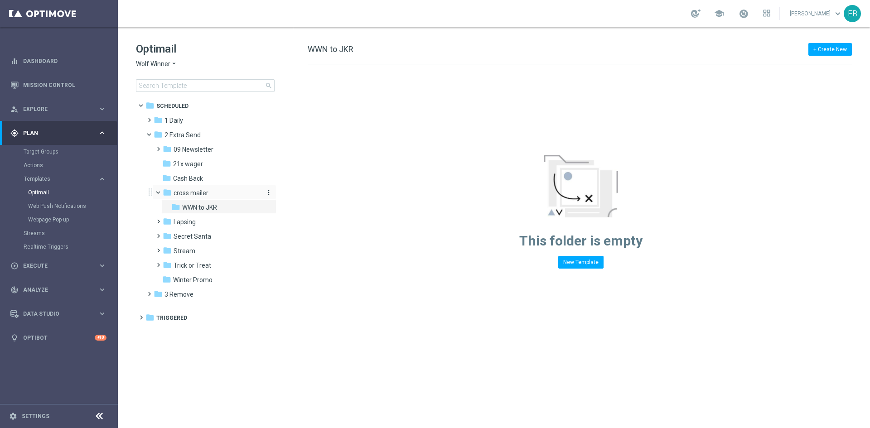
click at [201, 190] on span "cross mailer" at bounding box center [191, 193] width 35 height 8
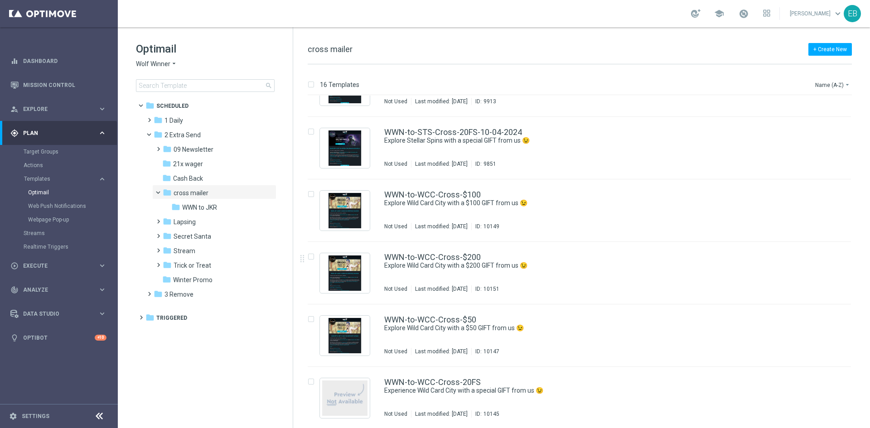
scroll to position [668, 0]
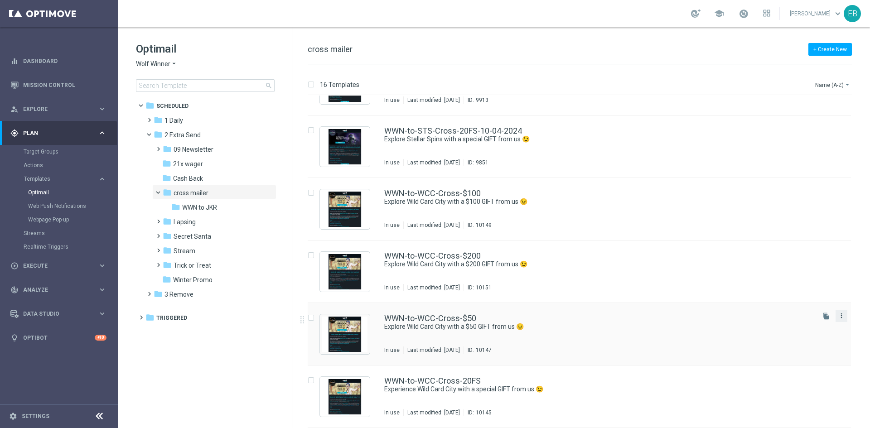
click at [842, 314] on icon "more_vert" at bounding box center [841, 315] width 7 height 7
click at [790, 333] on div "drive_file_move Copy To" at bounding box center [799, 338] width 72 height 13
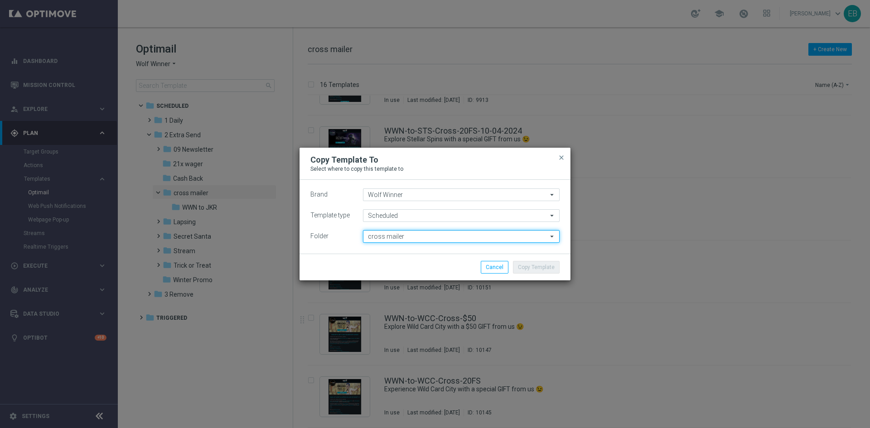
click at [420, 237] on input "cross mailer" at bounding box center [461, 236] width 197 height 13
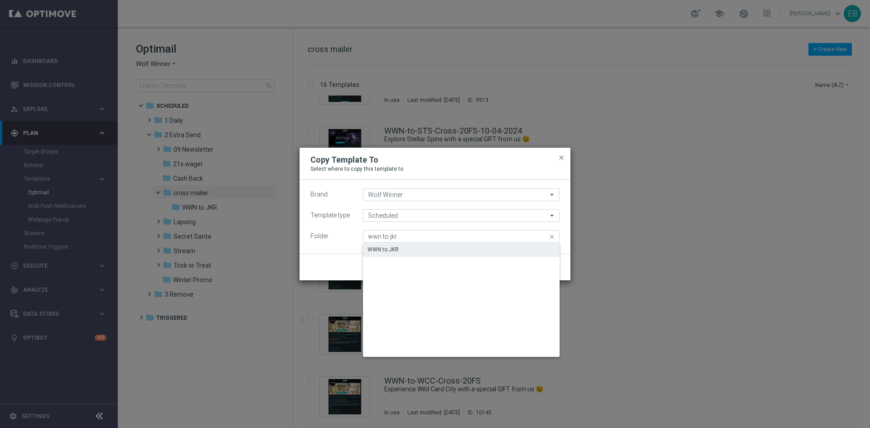
click at [416, 256] on div "WWN to JKR" at bounding box center [461, 249] width 197 height 13
type input "WWN to JKR"
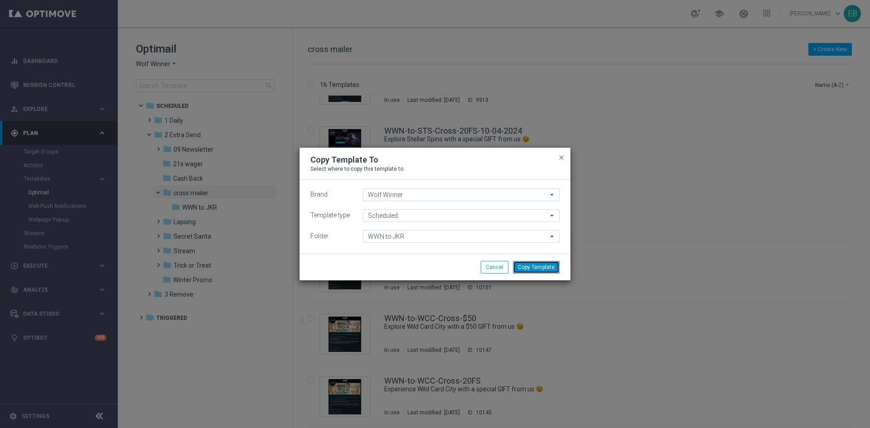
click at [540, 266] on button "Copy Template" at bounding box center [536, 267] width 47 height 13
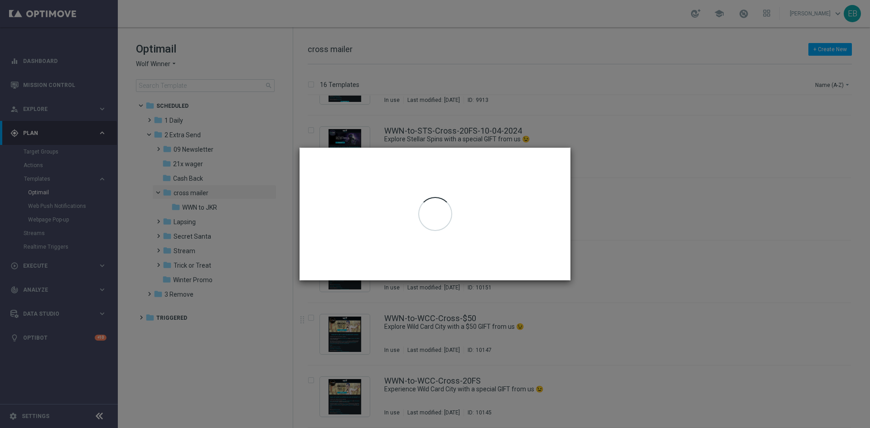
scroll to position [0, 0]
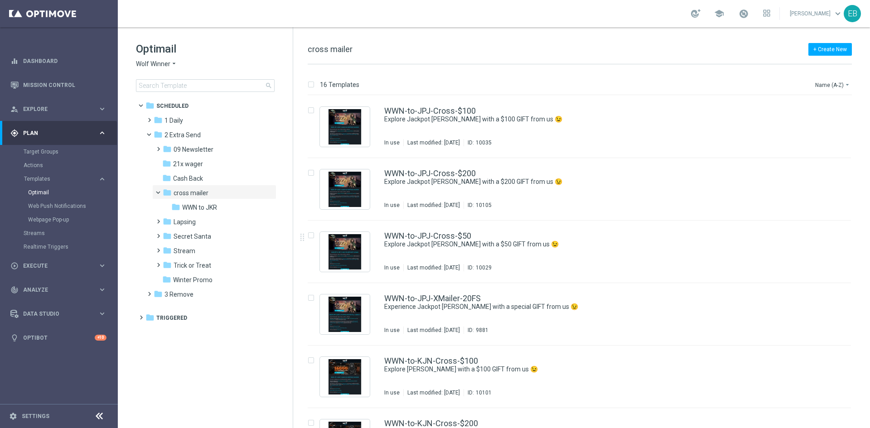
click at [159, 64] on span "Wolf Winner" at bounding box center [153, 64] width 34 height 9
click at [0, 0] on span "Stellar Spins" at bounding box center [0, 0] width 0 height 0
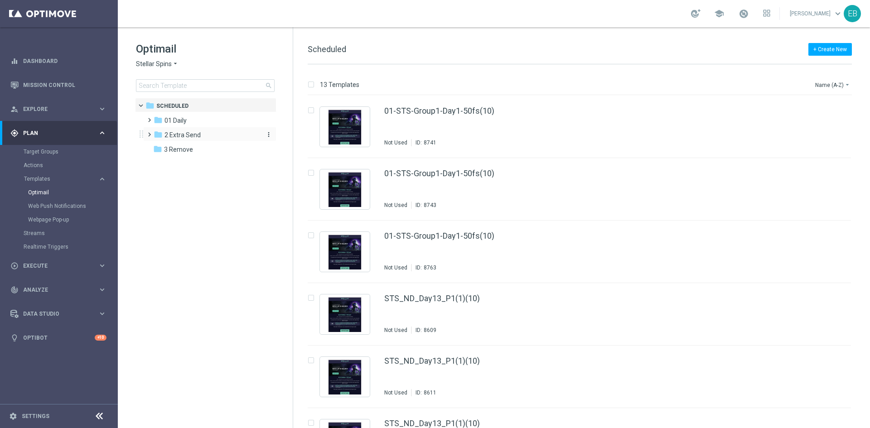
click at [193, 133] on span "2 Extra Send" at bounding box center [182, 135] width 36 height 8
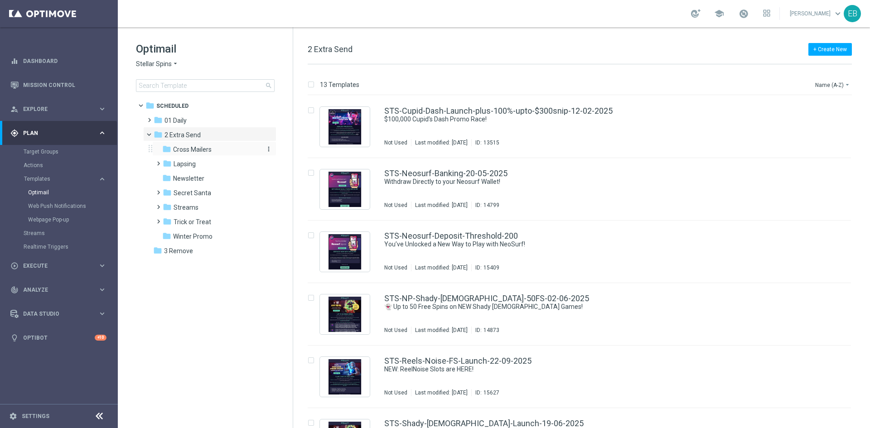
click at [211, 152] on span "Cross Mailers" at bounding box center [192, 149] width 39 height 8
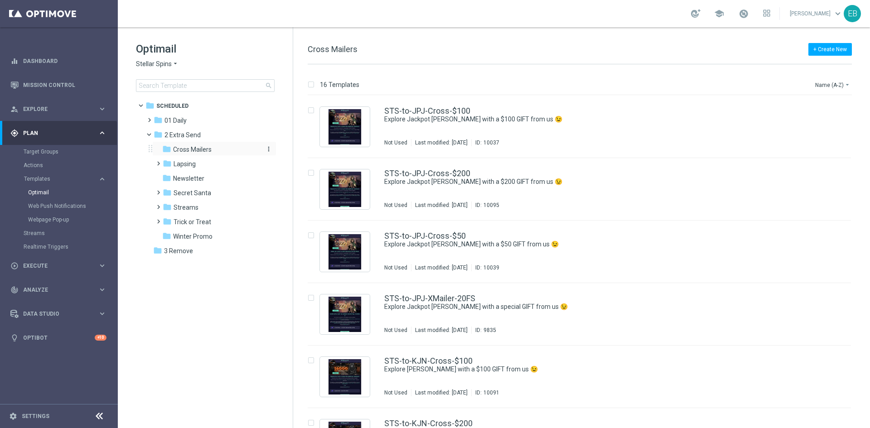
click at [270, 150] on icon "more_vert" at bounding box center [268, 148] width 7 height 7
click at [316, 151] on span "New Folder" at bounding box center [306, 150] width 28 height 7
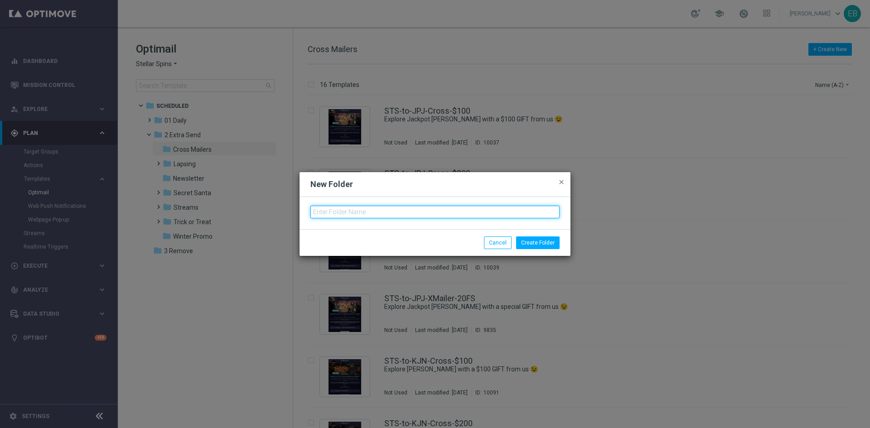
click at [332, 211] on input "text" at bounding box center [434, 212] width 249 height 13
type input "s"
type input "D"
type input "STS TO JKR"
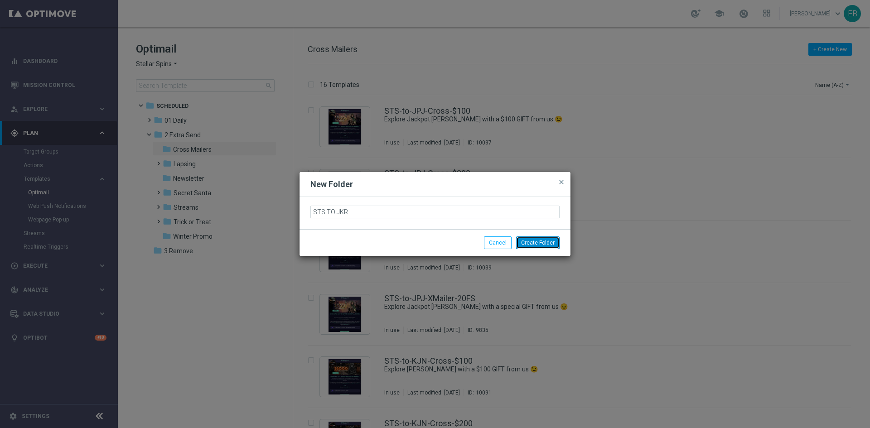
click at [529, 242] on button "Create Folder" at bounding box center [537, 243] width 43 height 13
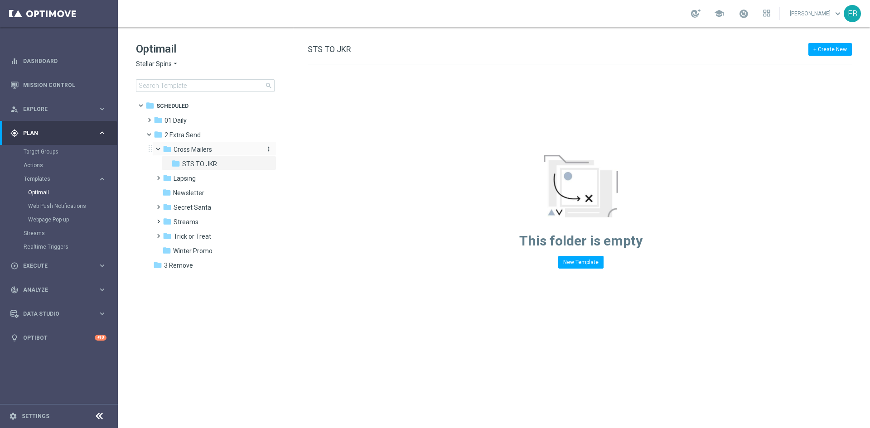
click at [218, 152] on div "folder Cross Mailers" at bounding box center [211, 150] width 97 height 10
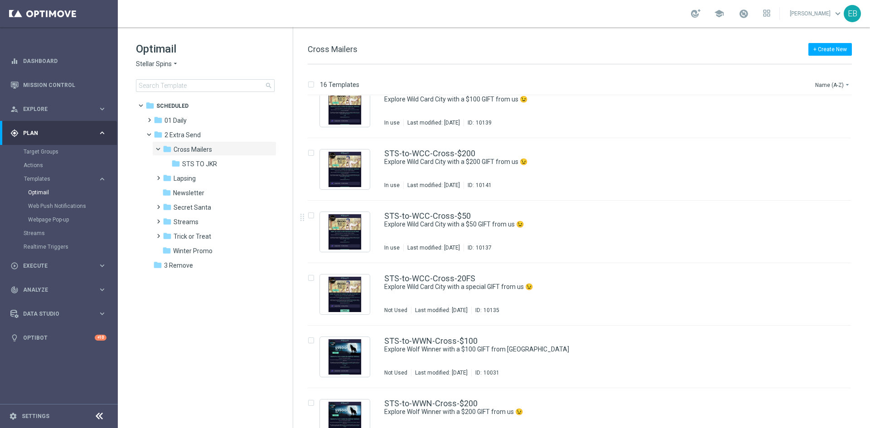
scroll to position [498, 0]
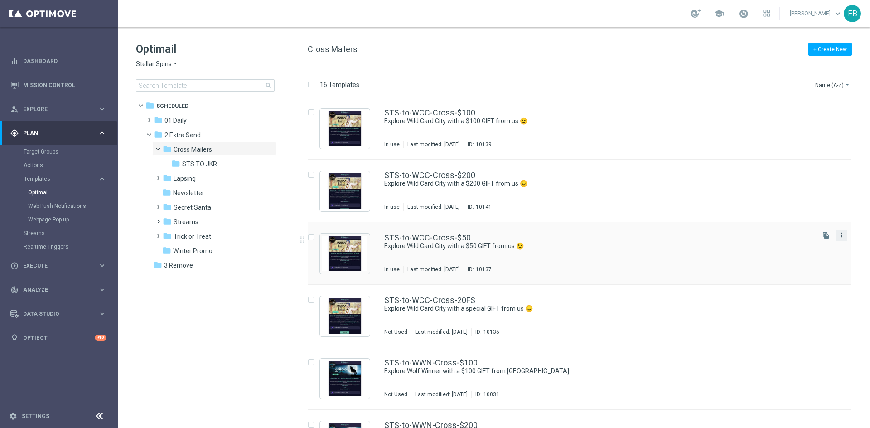
click at [841, 238] on icon "more_vert" at bounding box center [841, 235] width 7 height 7
click at [787, 252] on div "drive_file_move Copy To" at bounding box center [799, 257] width 72 height 13
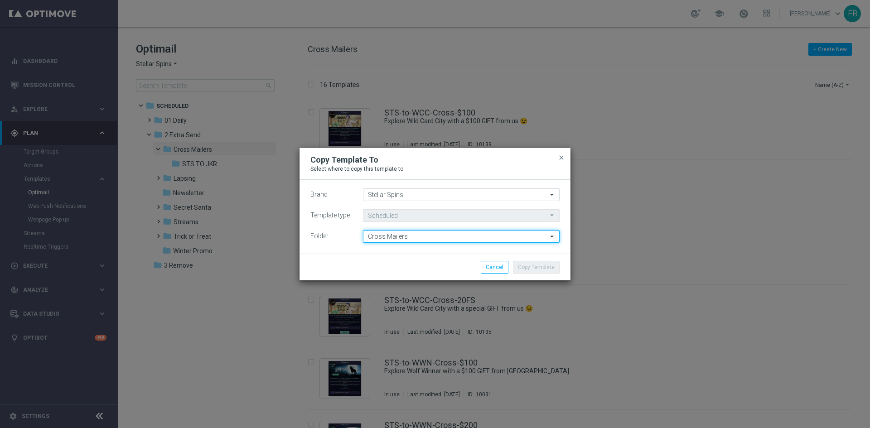
click at [391, 238] on input "Cross Mailers" at bounding box center [461, 236] width 197 height 13
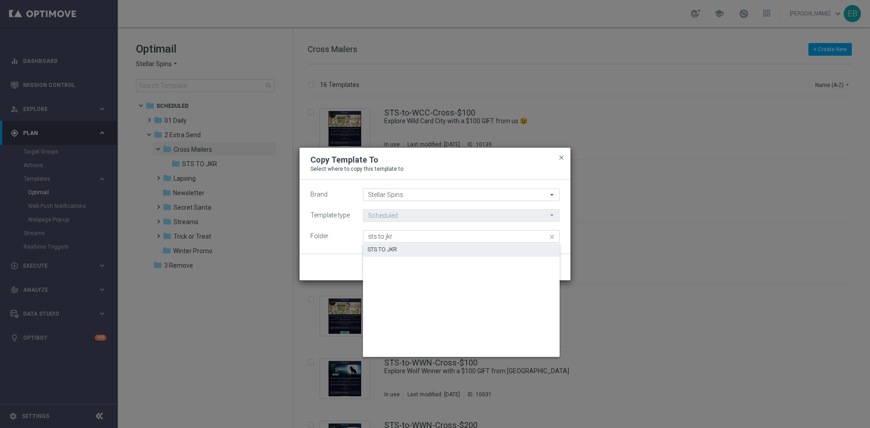
click at [389, 249] on div "STS TO JKR" at bounding box center [381, 250] width 29 height 8
type input "STS TO JKR"
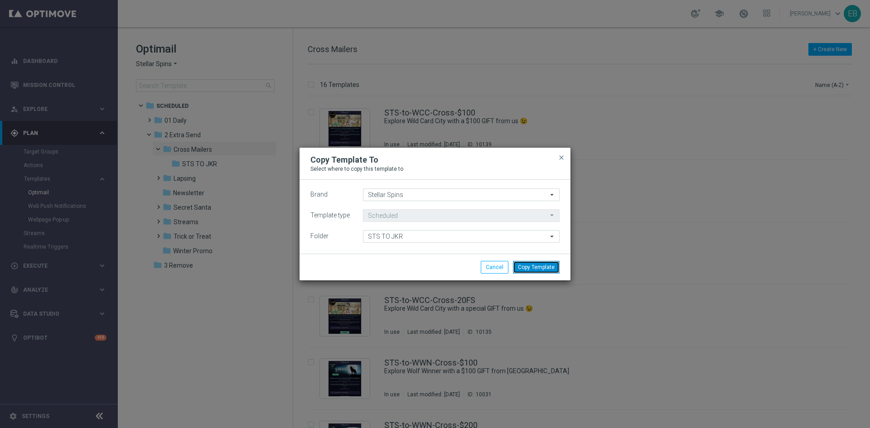
click at [545, 270] on button "Copy Template" at bounding box center [536, 267] width 47 height 13
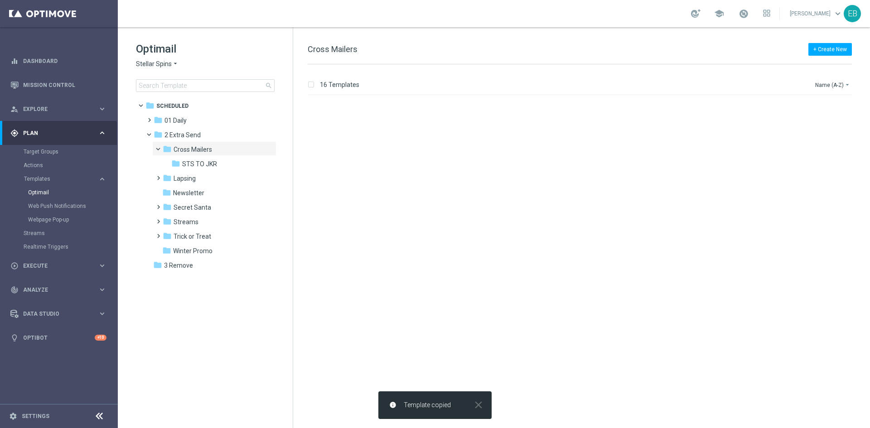
scroll to position [0, 0]
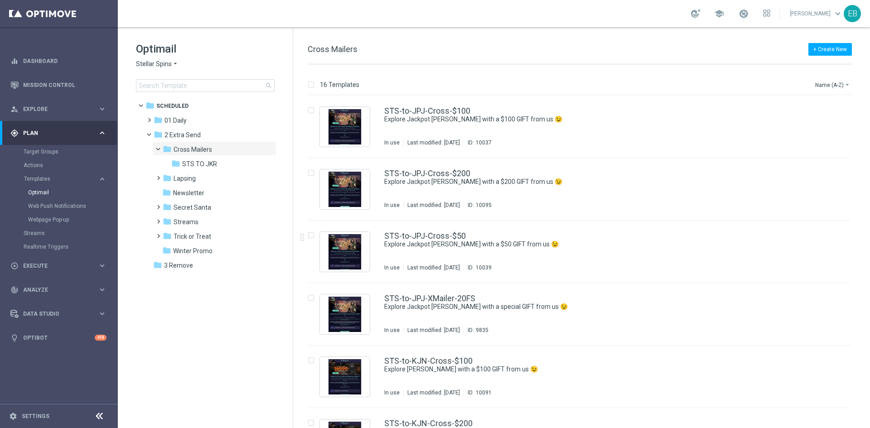
click at [166, 61] on span "Stellar Spins" at bounding box center [154, 64] width 36 height 9
click at [163, 172] on div "IOM" at bounding box center [170, 172] width 68 height 11
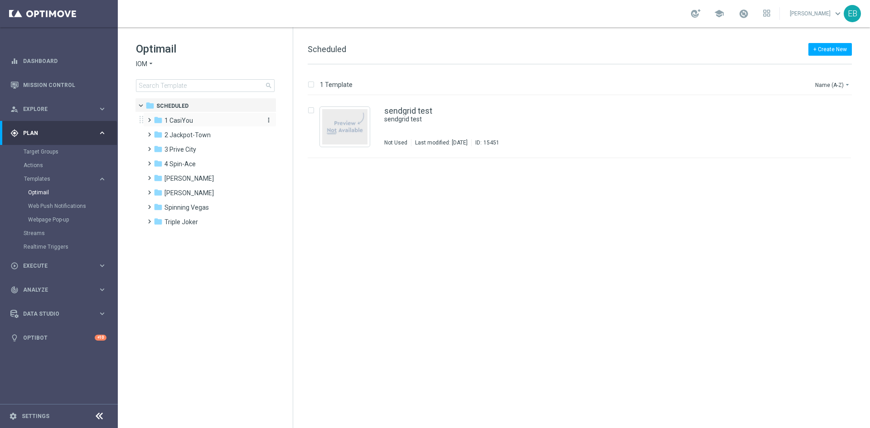
click at [211, 121] on div "folder 1 CasiYou" at bounding box center [206, 121] width 104 height 10
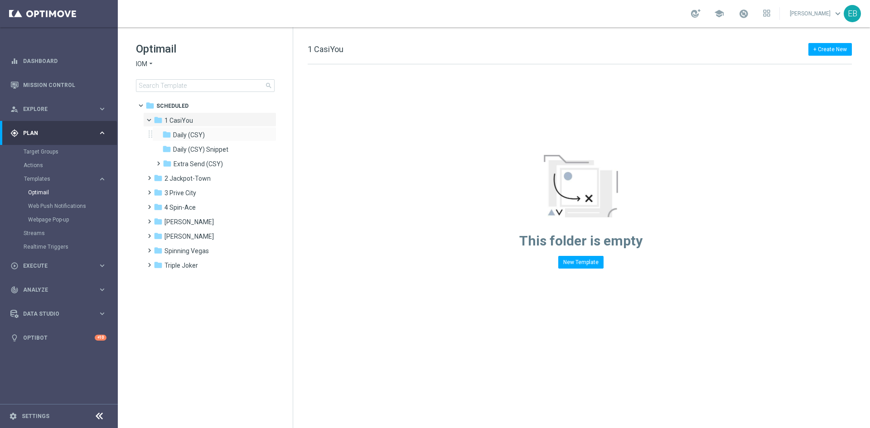
click at [208, 140] on div "folder Daily (CSY) more_vert" at bounding box center [214, 134] width 124 height 14
click at [240, 140] on div "folder Daily (CSY)" at bounding box center [210, 135] width 97 height 10
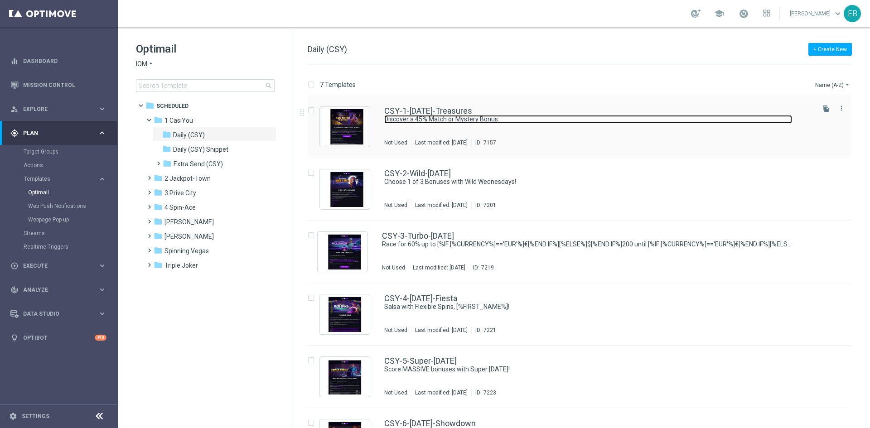
click at [458, 116] on link "Discover a 45% Match or Mystery Bonus" at bounding box center [588, 119] width 408 height 9
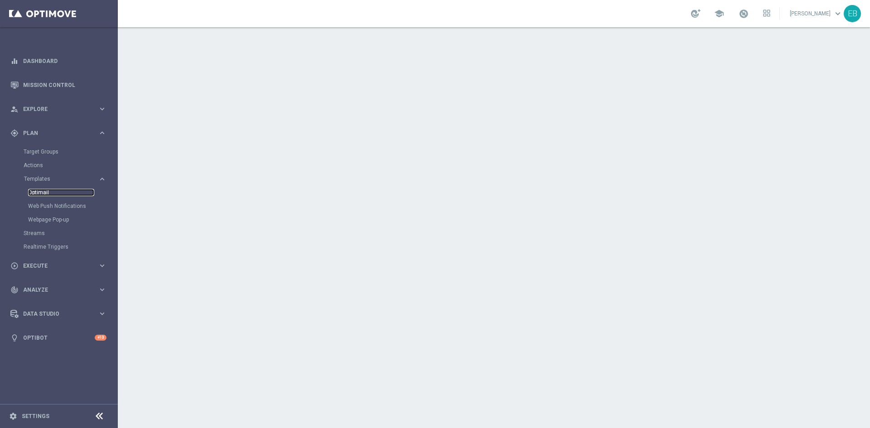
click at [63, 192] on link "Optimail" at bounding box center [61, 192] width 66 height 7
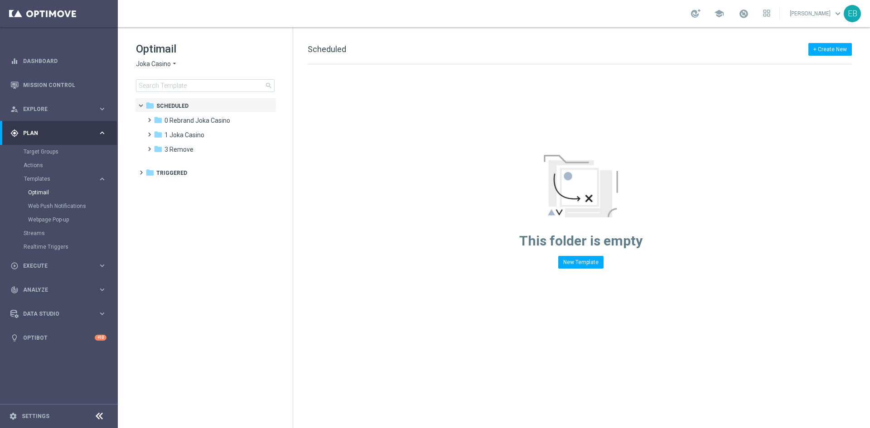
click at [151, 68] on span "Joka Casino" at bounding box center [153, 64] width 35 height 9
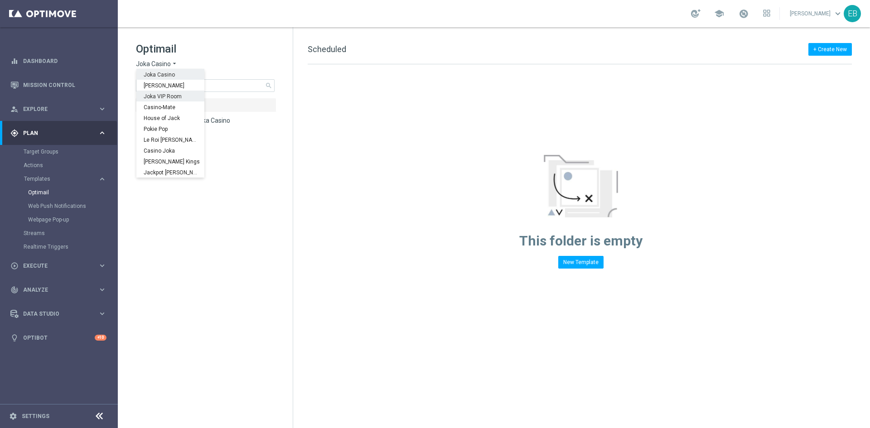
click at [0, 0] on span "Joka VIP Room" at bounding box center [0, 0] width 0 height 0
click at [202, 135] on div "folder 2 Extra Send" at bounding box center [206, 135] width 104 height 10
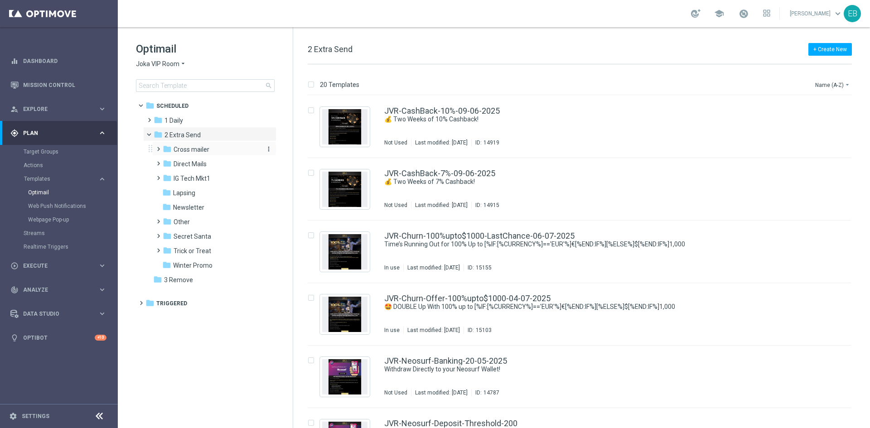
click at [213, 153] on div "folder Cross mailer" at bounding box center [211, 150] width 97 height 10
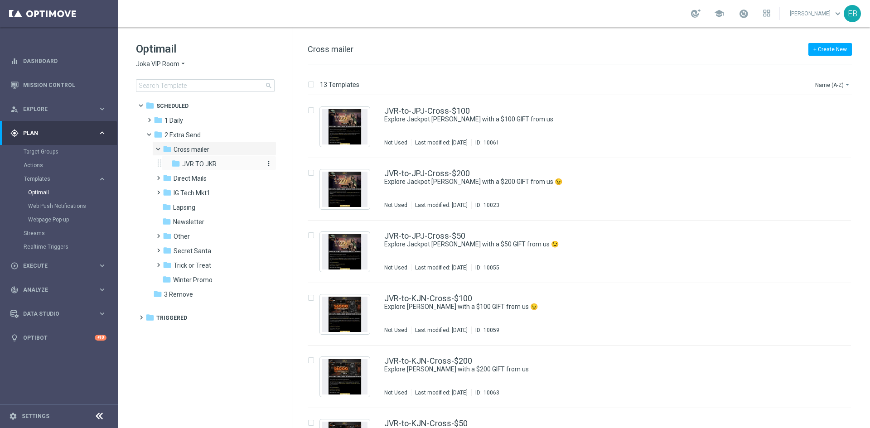
click at [221, 164] on div "folder JVR TO JKR" at bounding box center [215, 164] width 89 height 10
